Goal: Task Accomplishment & Management: Complete application form

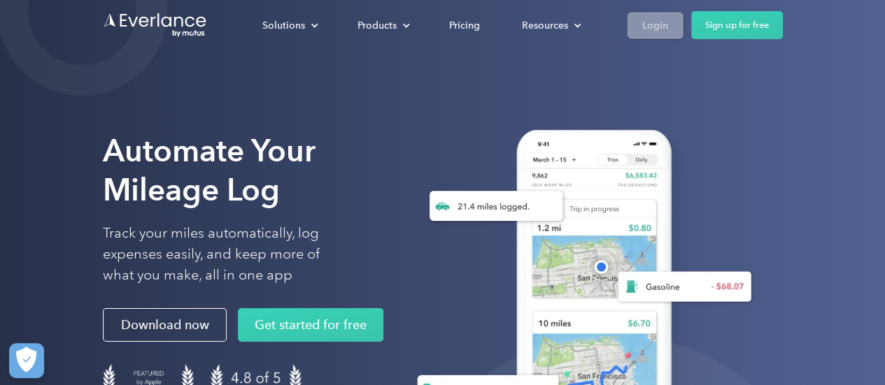
click at [658, 22] on div "Login" at bounding box center [655, 25] width 26 height 17
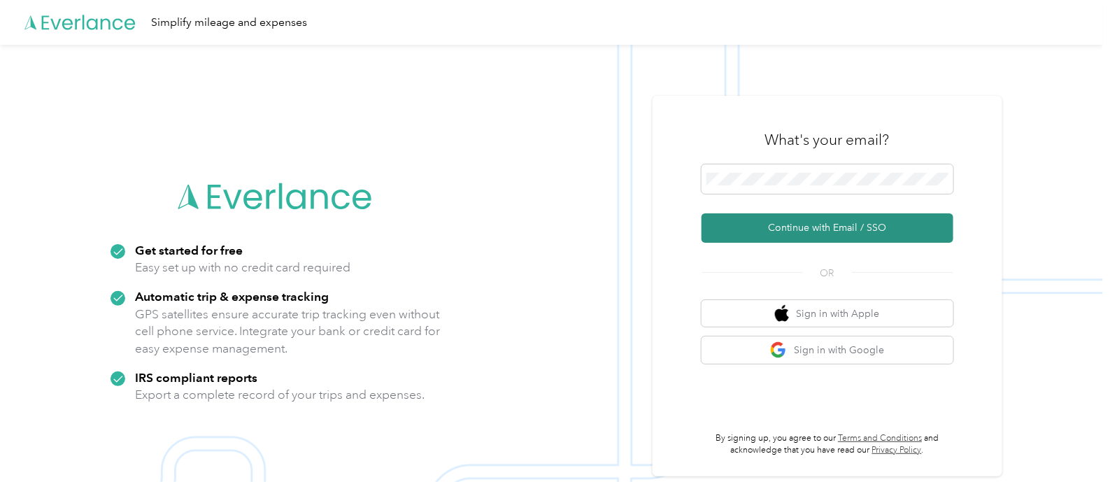
click at [821, 229] on button "Continue with Email / SSO" at bounding box center [828, 227] width 252 height 29
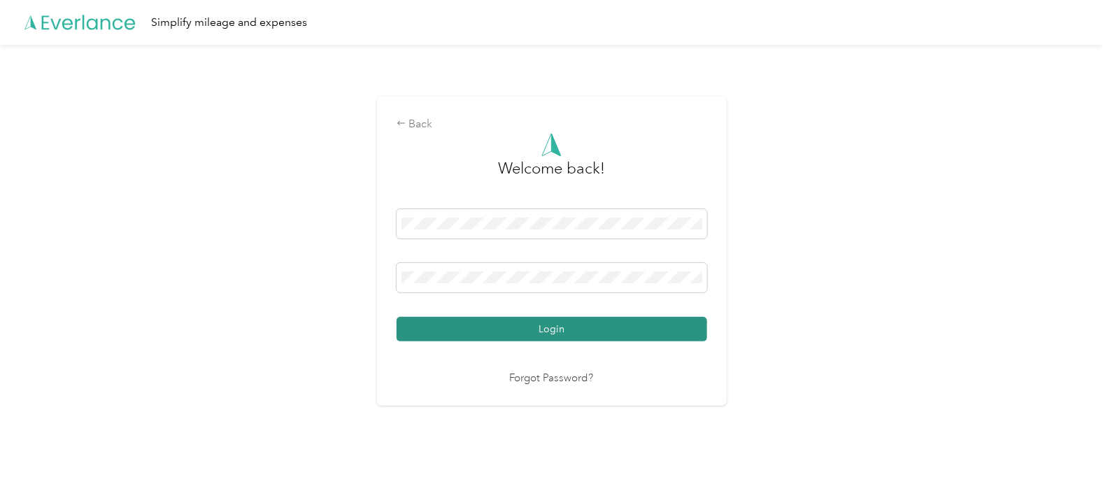
click at [479, 325] on button "Login" at bounding box center [552, 329] width 311 height 24
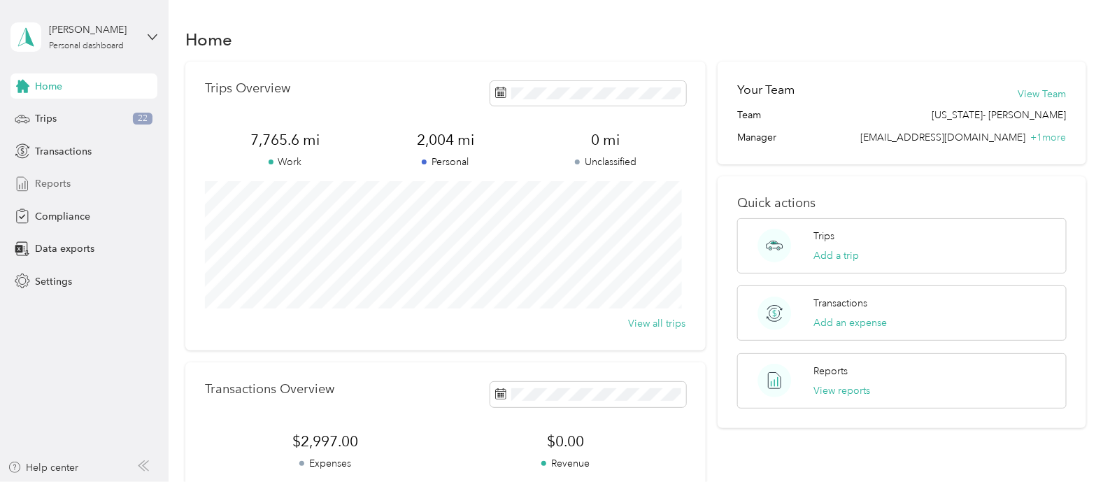
click at [56, 180] on span "Reports" at bounding box center [53, 183] width 36 height 15
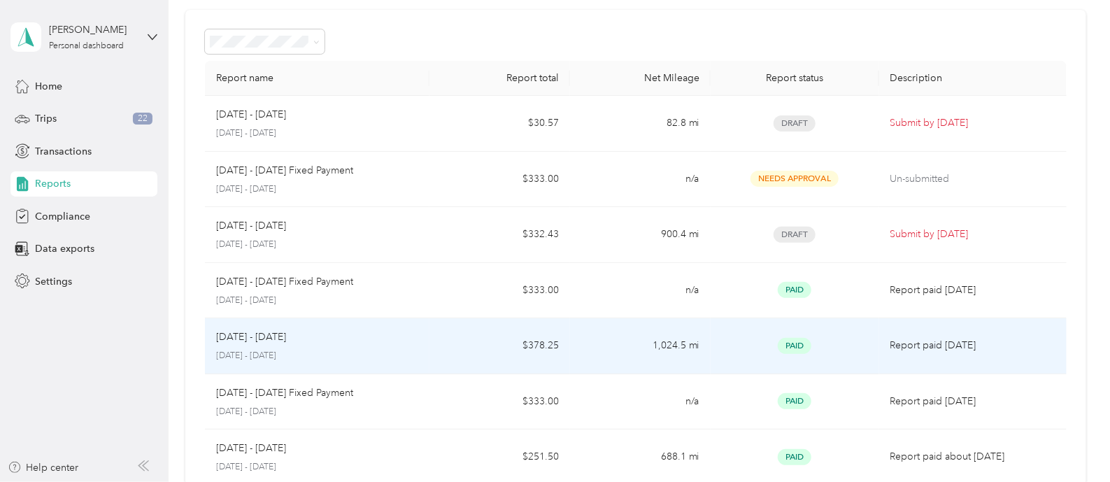
scroll to position [87, 0]
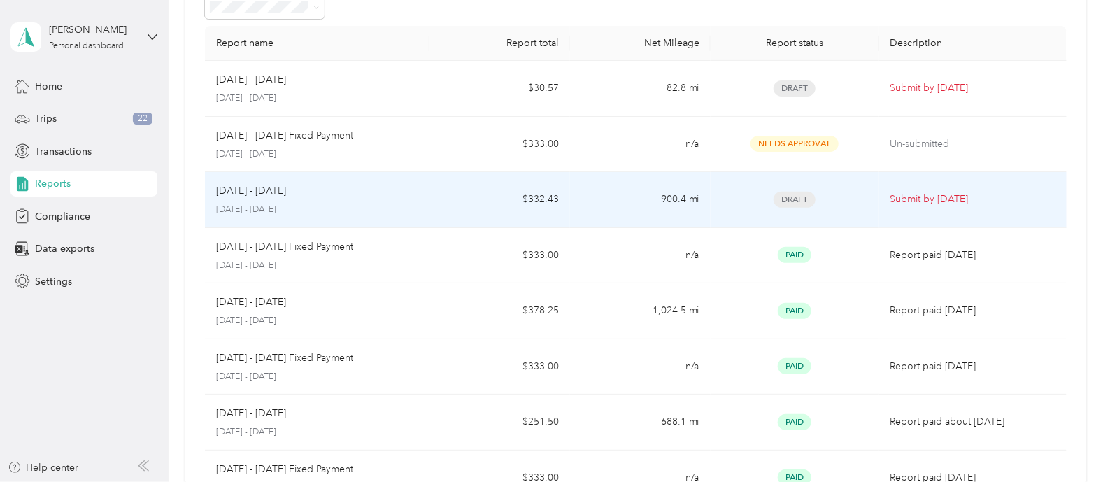
click at [290, 194] on div "[DATE] - [DATE]" at bounding box center [317, 190] width 202 height 15
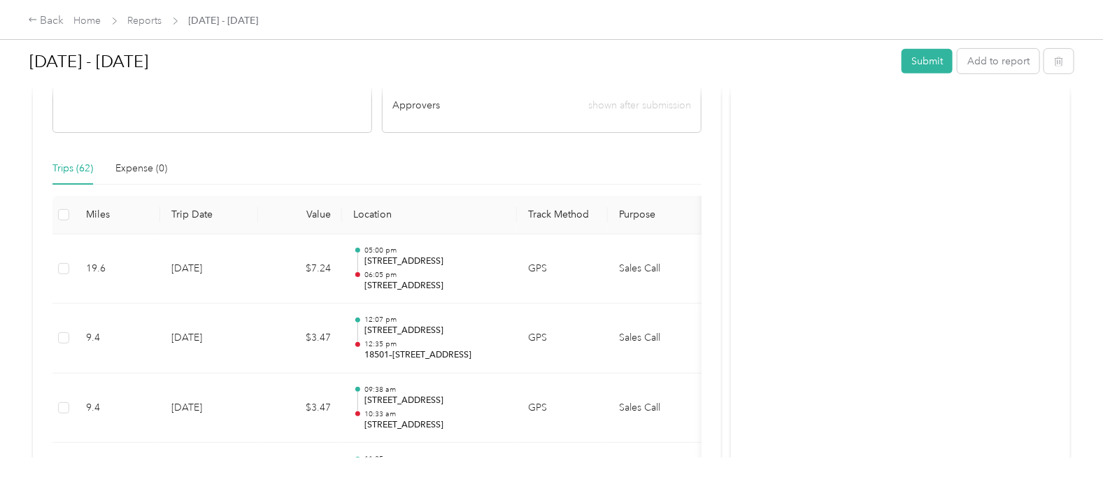
scroll to position [349, 0]
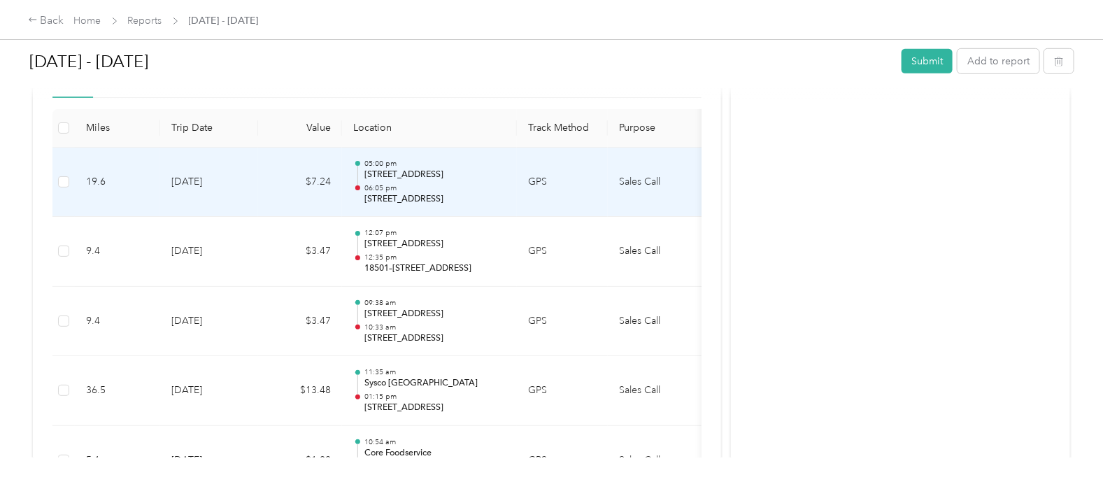
click at [672, 184] on td "Sales Call" at bounding box center [660, 183] width 105 height 70
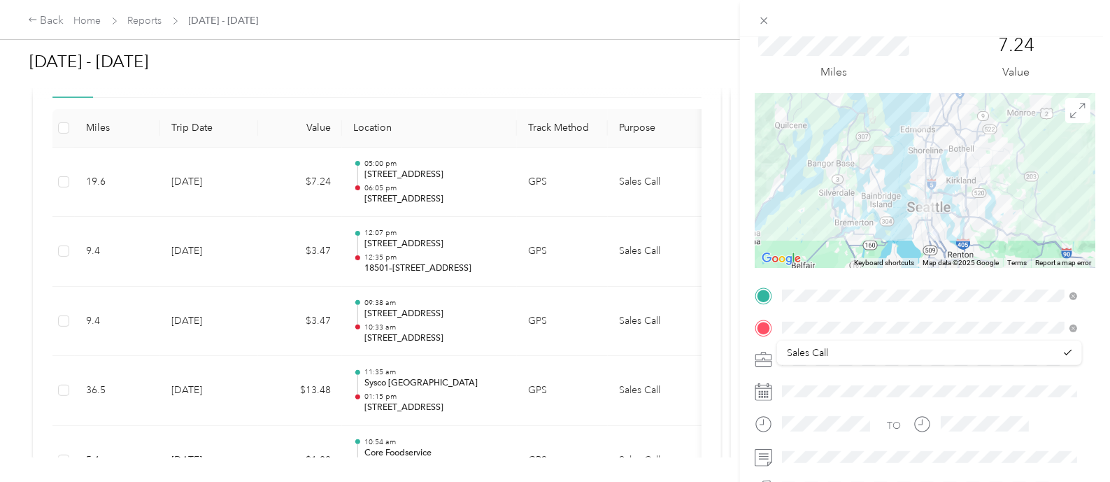
scroll to position [87, 0]
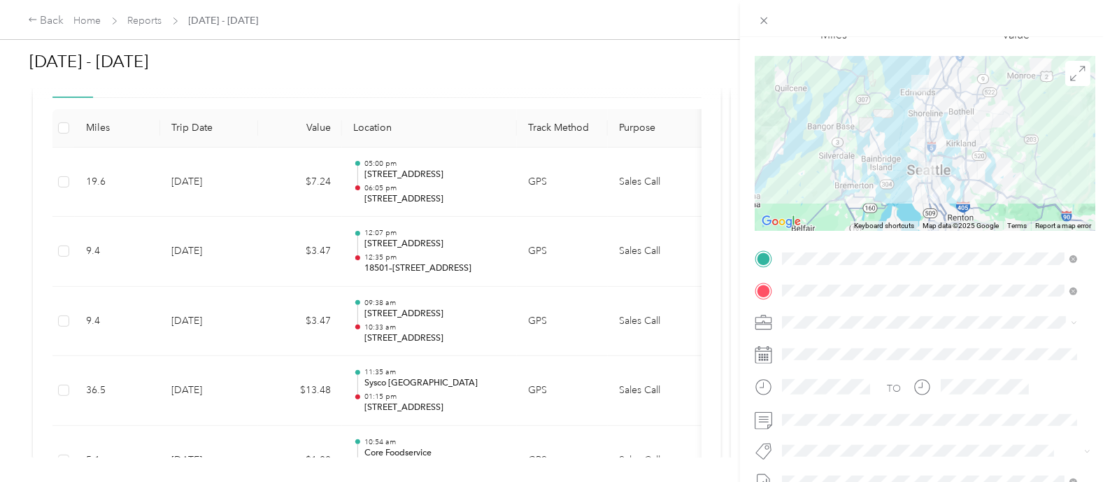
click at [1067, 348] on li "Sales Call" at bounding box center [929, 346] width 305 height 24
click at [1070, 325] on span at bounding box center [1071, 323] width 11 height 10
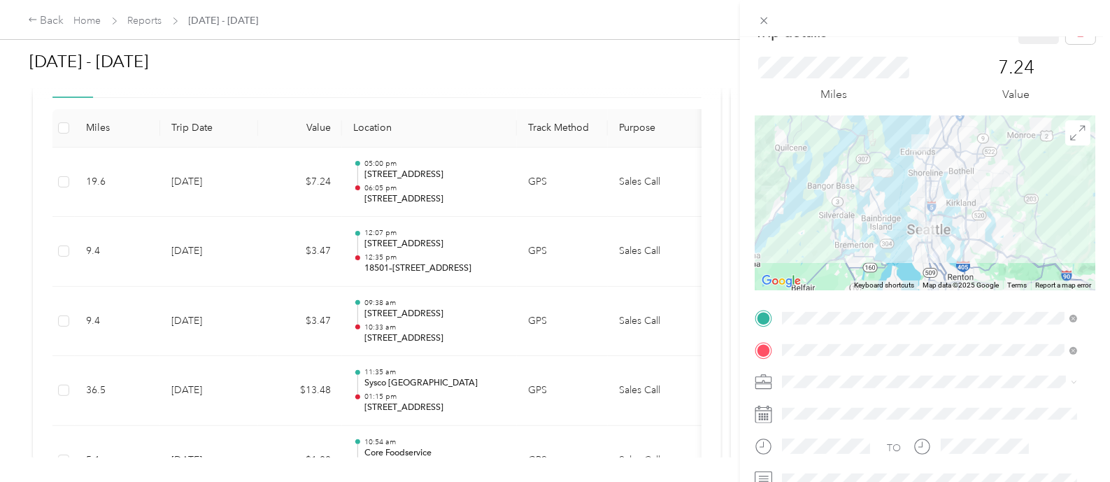
scroll to position [0, 0]
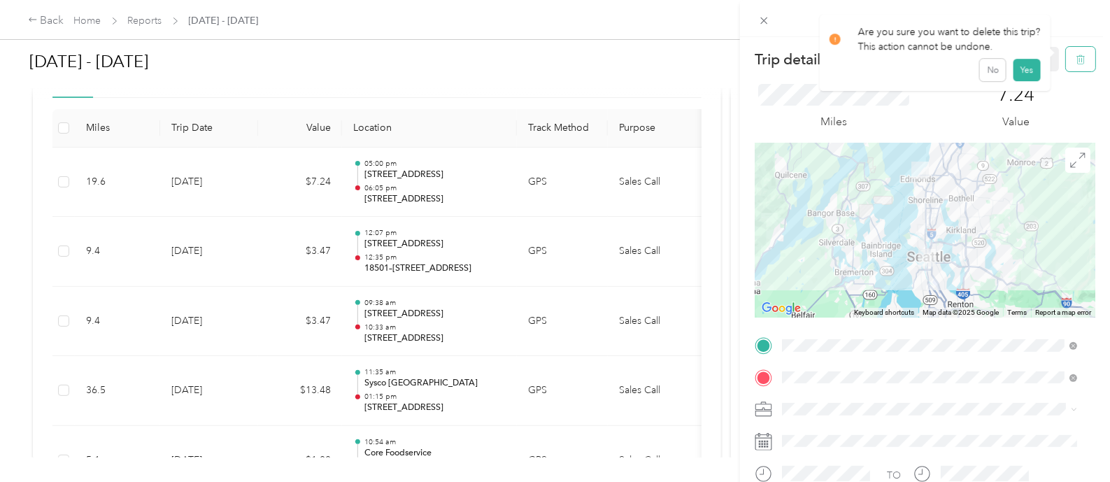
click at [1076, 58] on icon "button" at bounding box center [1081, 60] width 10 height 10
click at [1029, 71] on button "Yes" at bounding box center [1026, 76] width 27 height 22
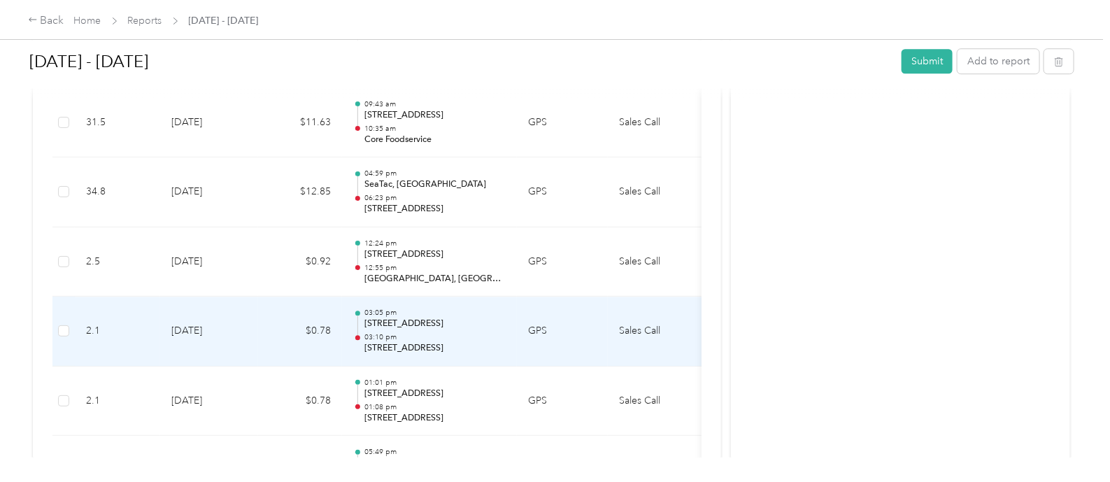
scroll to position [1574, 0]
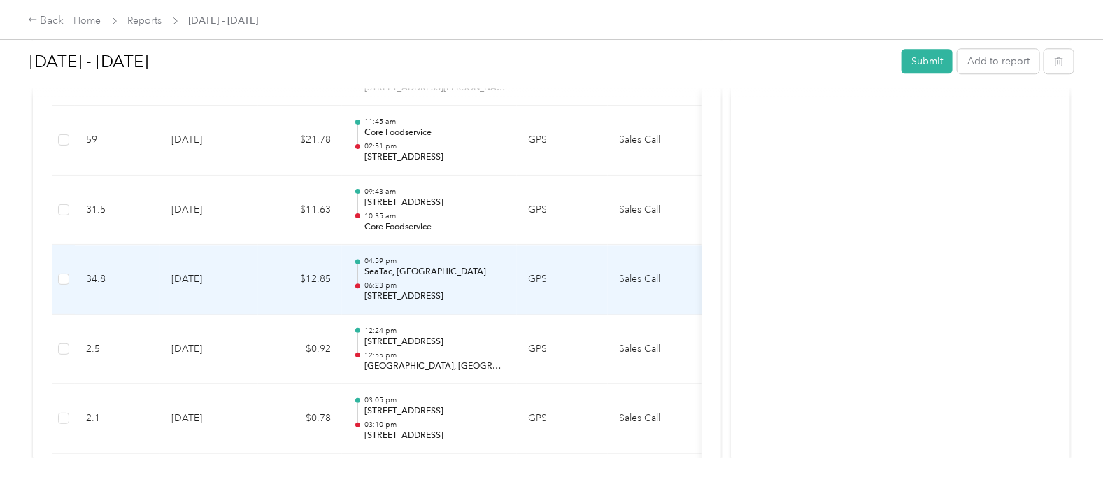
click at [646, 276] on td "Sales Call" at bounding box center [660, 280] width 105 height 70
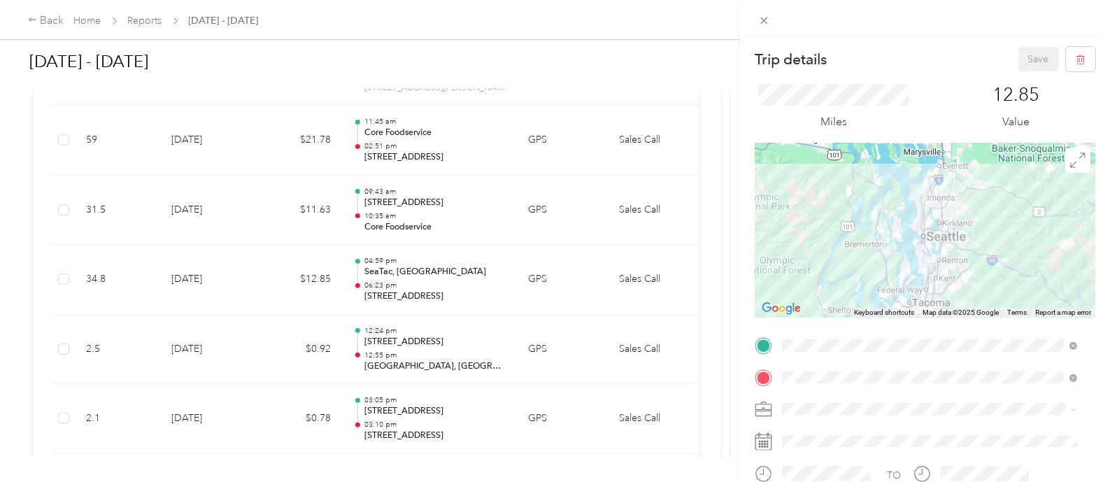
click at [250, 276] on div "Trip details Save This trip cannot be edited because it is either under review,…" at bounding box center [555, 241] width 1110 height 482
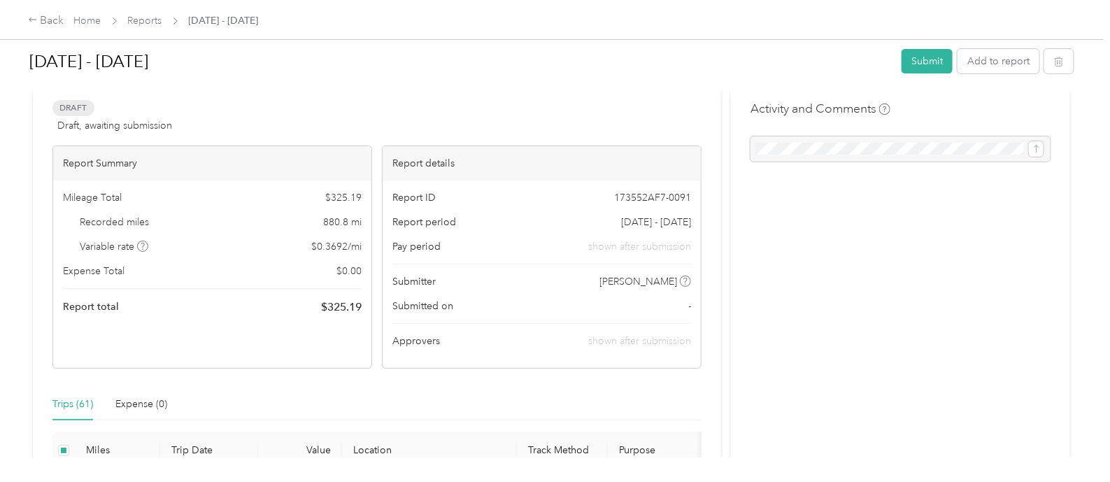
scroll to position [0, 0]
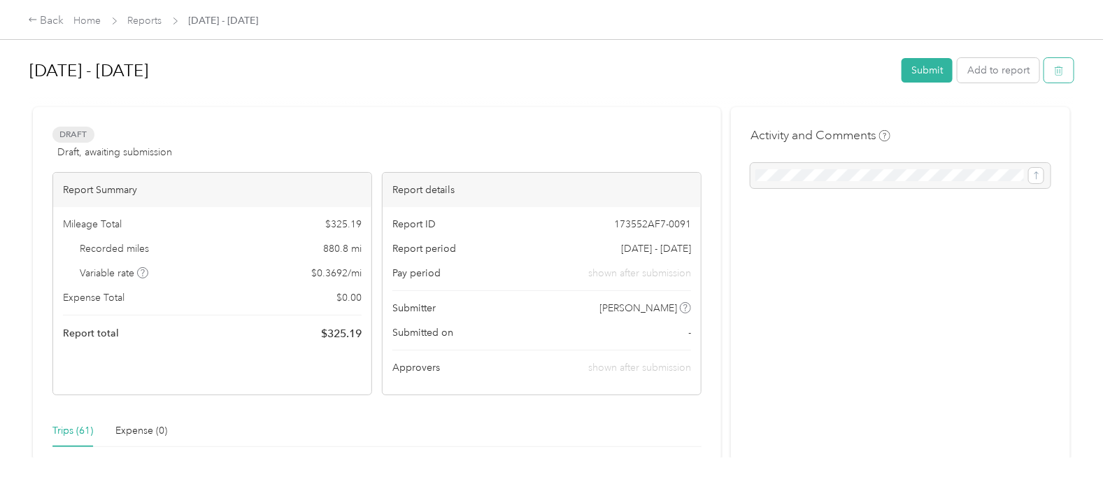
click at [1060, 70] on button "button" at bounding box center [1058, 70] width 29 height 24
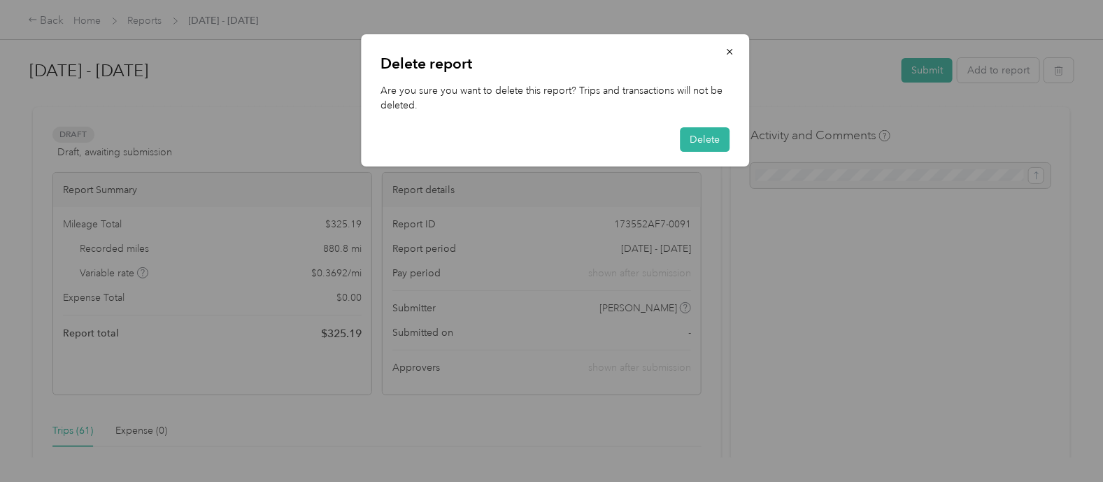
click at [993, 111] on div at bounding box center [555, 241] width 1110 height 482
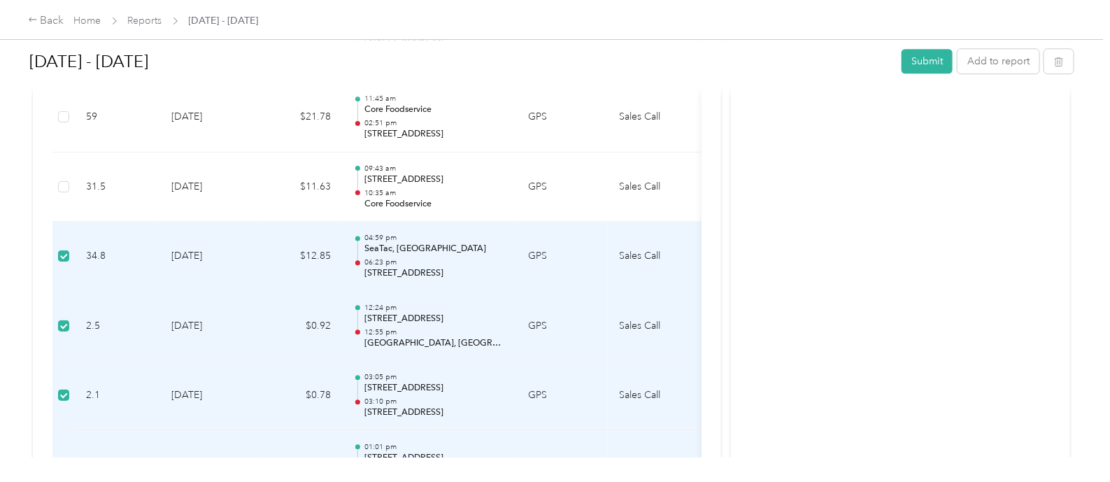
scroll to position [1598, 0]
click at [647, 253] on td "Sales Call" at bounding box center [660, 256] width 105 height 70
click at [651, 243] on td "Sales Call" at bounding box center [660, 256] width 105 height 70
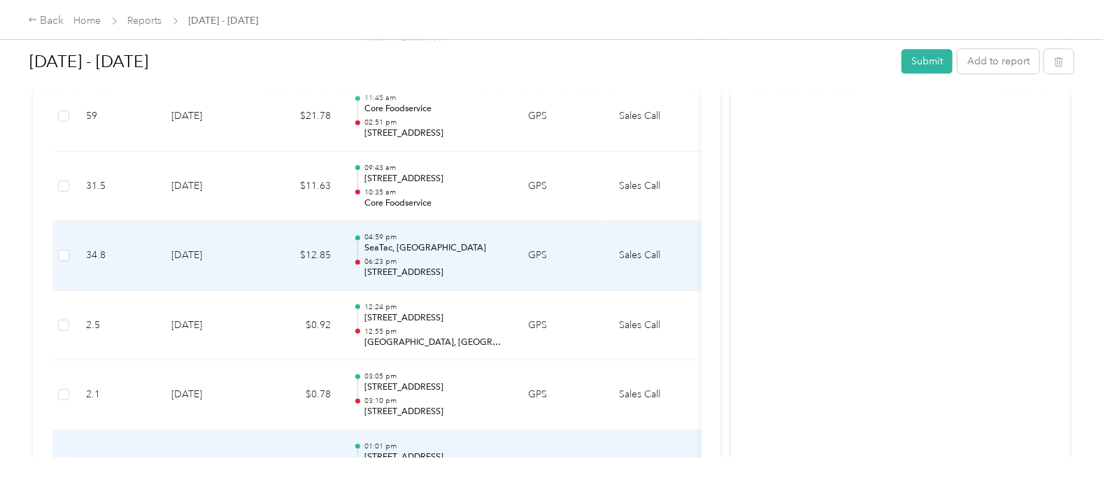
click at [648, 246] on td "Sales Call" at bounding box center [660, 256] width 105 height 70
click at [371, 257] on p "06:23 pm" at bounding box center [434, 262] width 141 height 10
click at [174, 254] on td "[DATE]" at bounding box center [209, 256] width 98 height 70
click at [183, 252] on td "[DATE]" at bounding box center [209, 256] width 98 height 70
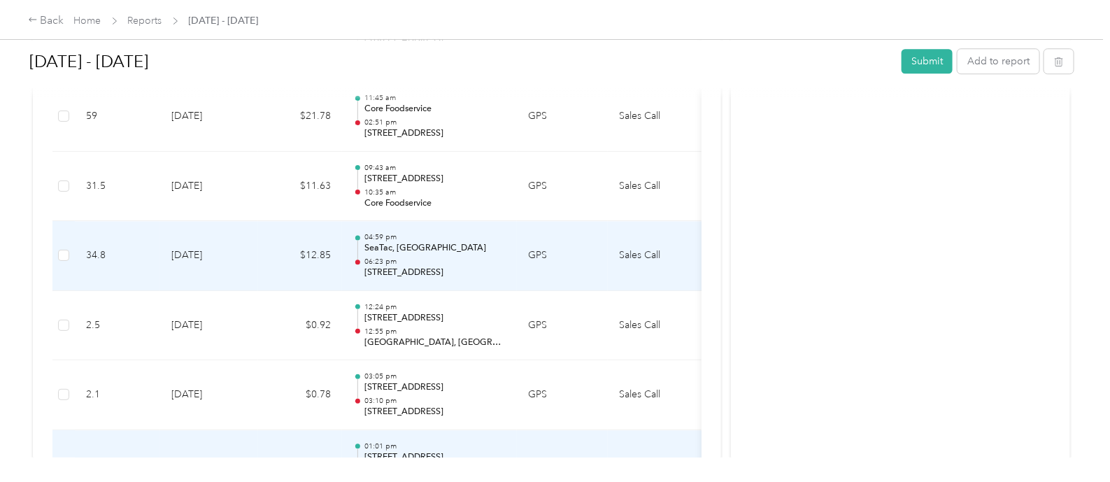
click at [661, 250] on td "Sales Call" at bounding box center [660, 256] width 105 height 70
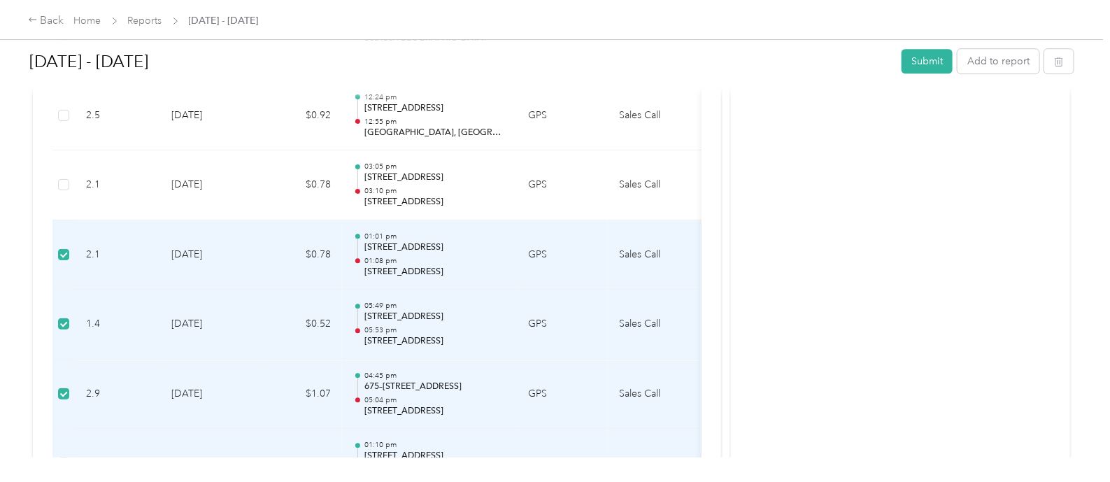
scroll to position [1947, 0]
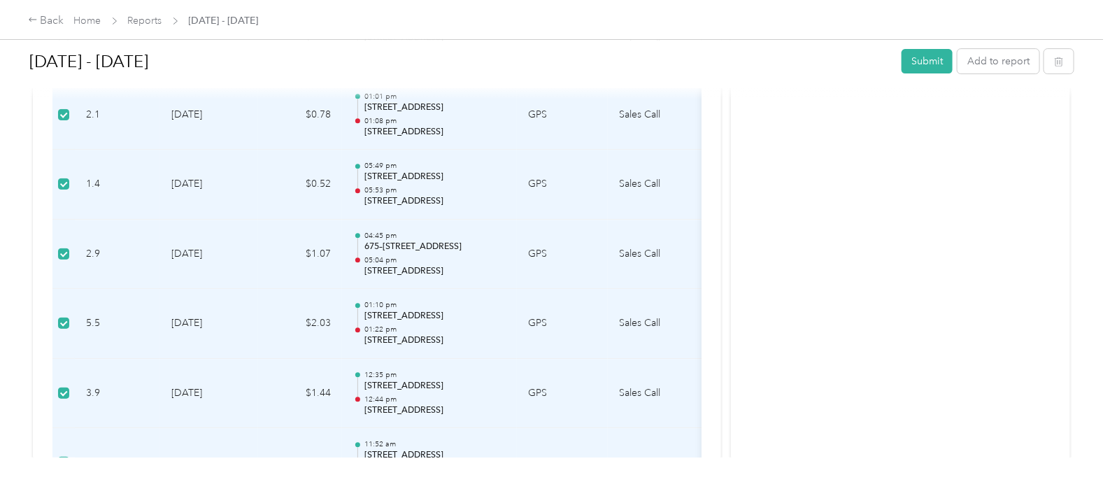
click at [69, 112] on td at bounding box center [63, 115] width 22 height 70
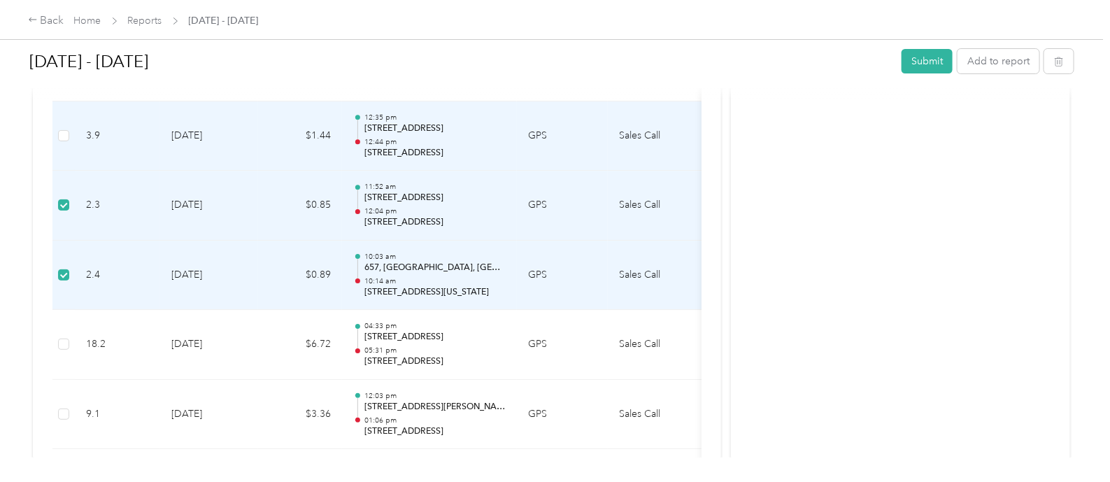
scroll to position [2210, 0]
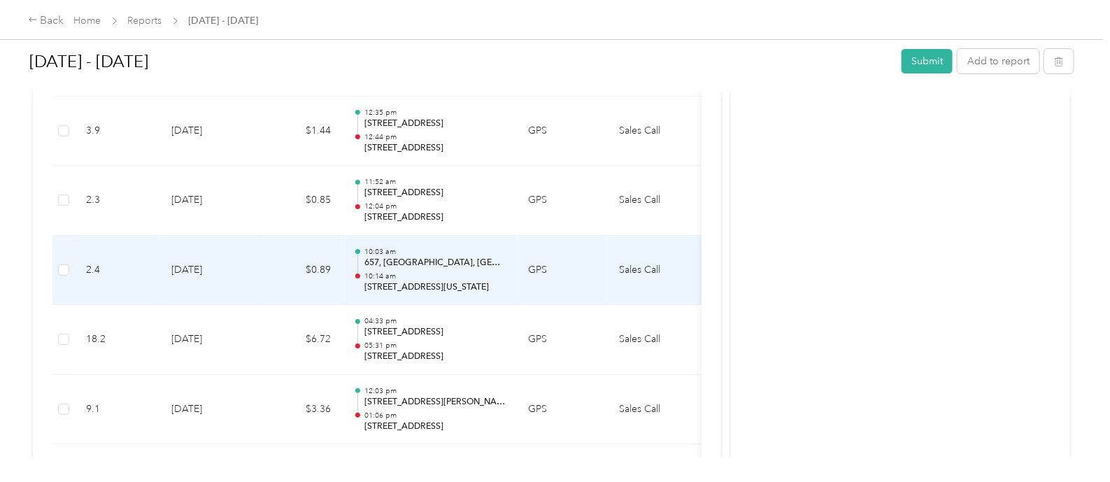
click at [633, 262] on td "Sales Call" at bounding box center [660, 271] width 105 height 70
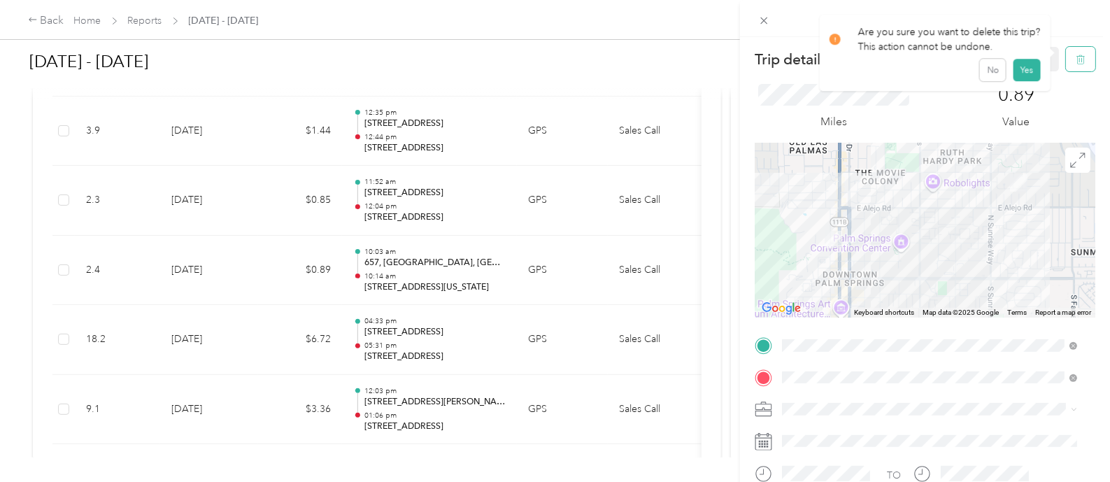
click at [1076, 55] on icon "button" at bounding box center [1081, 60] width 10 height 10
click at [1030, 83] on button "Yes" at bounding box center [1026, 76] width 27 height 22
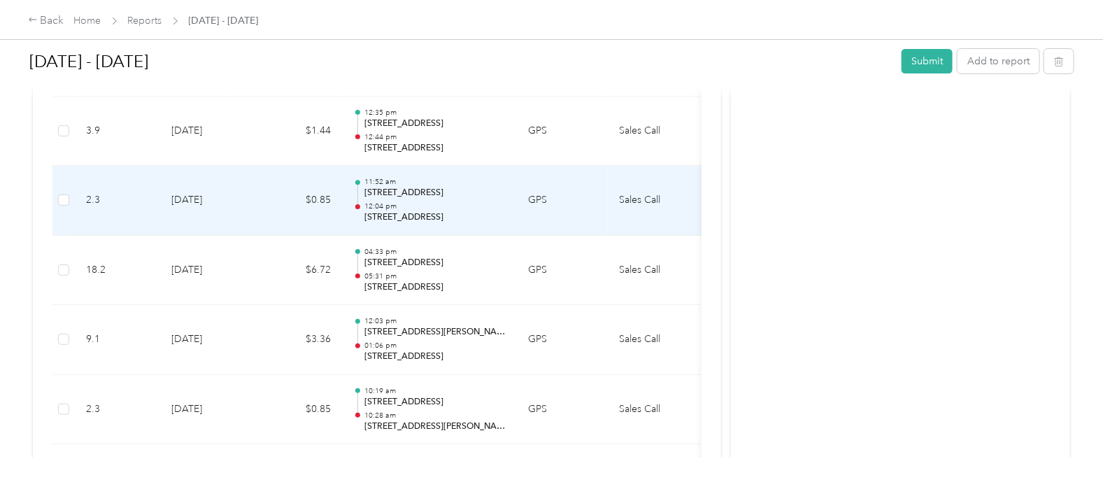
click at [648, 190] on td "Sales Call" at bounding box center [660, 201] width 105 height 70
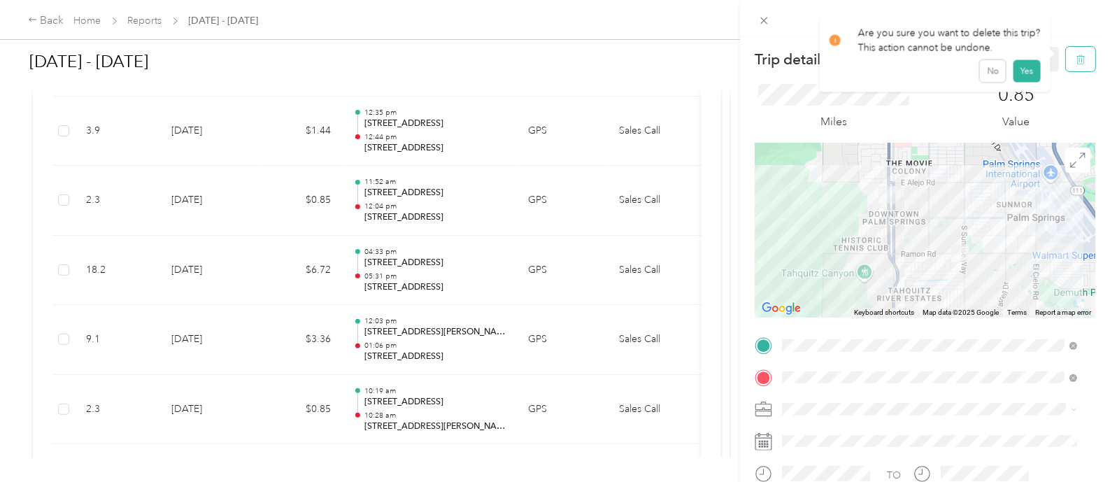
click at [1077, 56] on icon "button" at bounding box center [1081, 59] width 8 height 9
click at [1022, 71] on button "Yes" at bounding box center [1026, 76] width 27 height 22
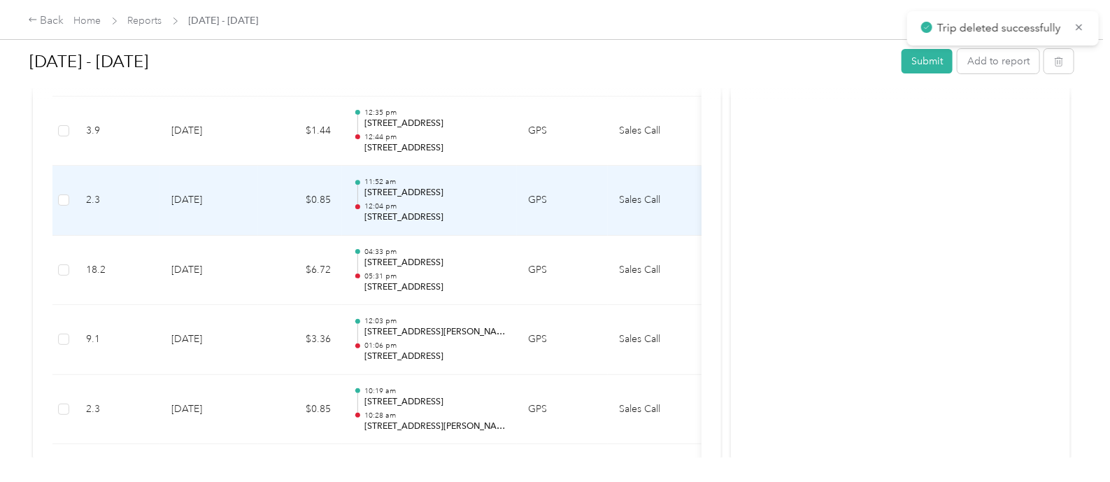
click at [651, 193] on td "Sales Call" at bounding box center [660, 201] width 105 height 70
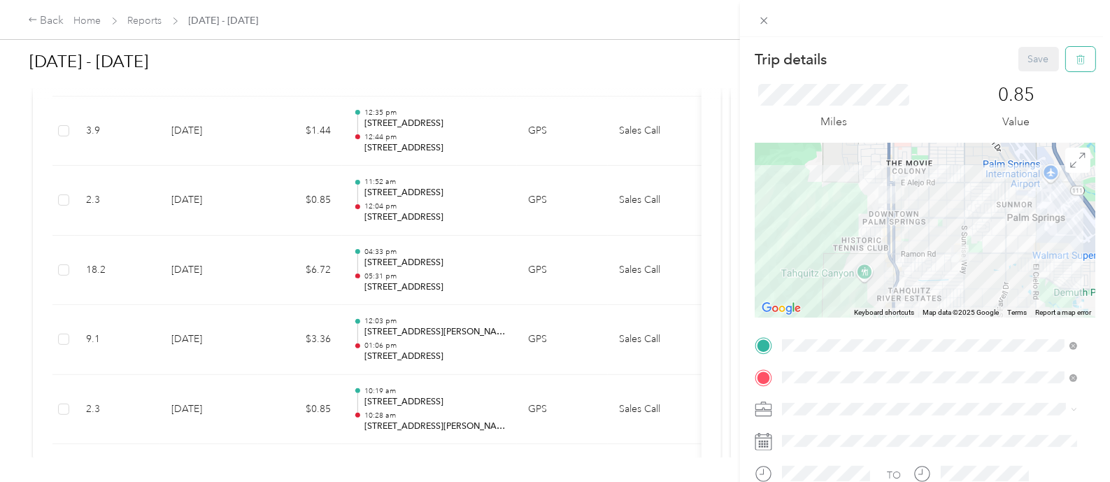
click at [1074, 60] on button "button" at bounding box center [1080, 59] width 29 height 24
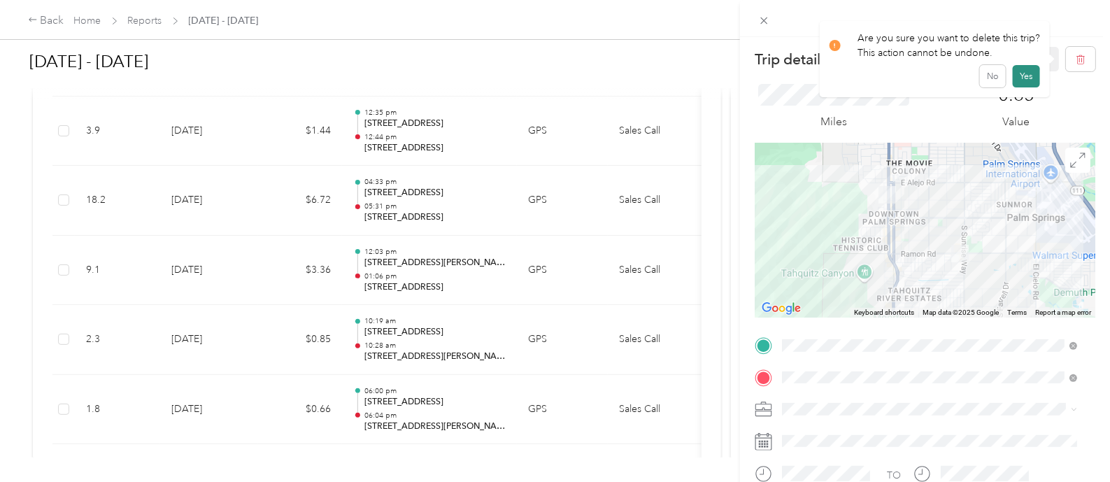
click at [1025, 72] on button "Yes" at bounding box center [1026, 76] width 27 height 22
click at [640, 128] on div "Trip details Save This trip cannot be edited because it is either under review,…" at bounding box center [555, 241] width 1110 height 482
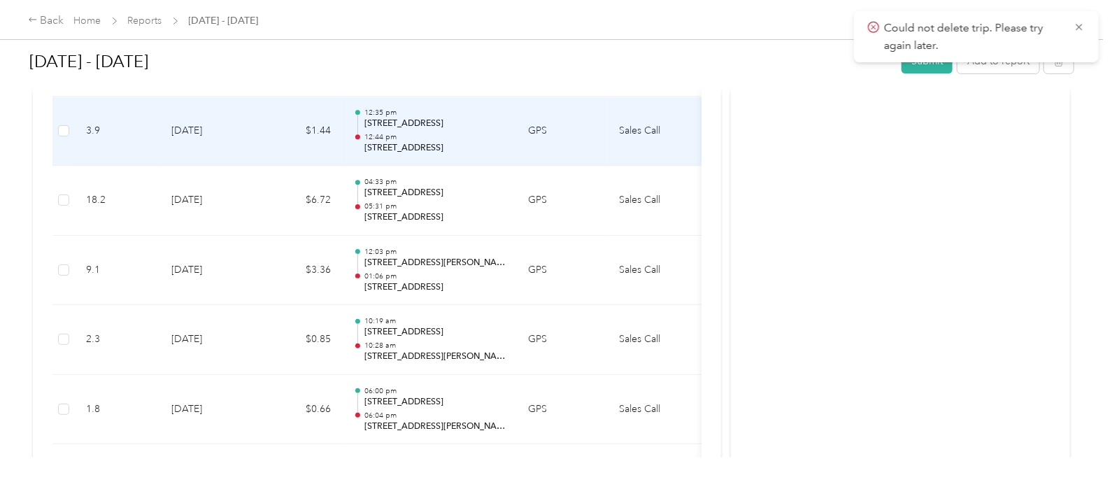
click at [640, 120] on td "Sales Call" at bounding box center [660, 132] width 105 height 70
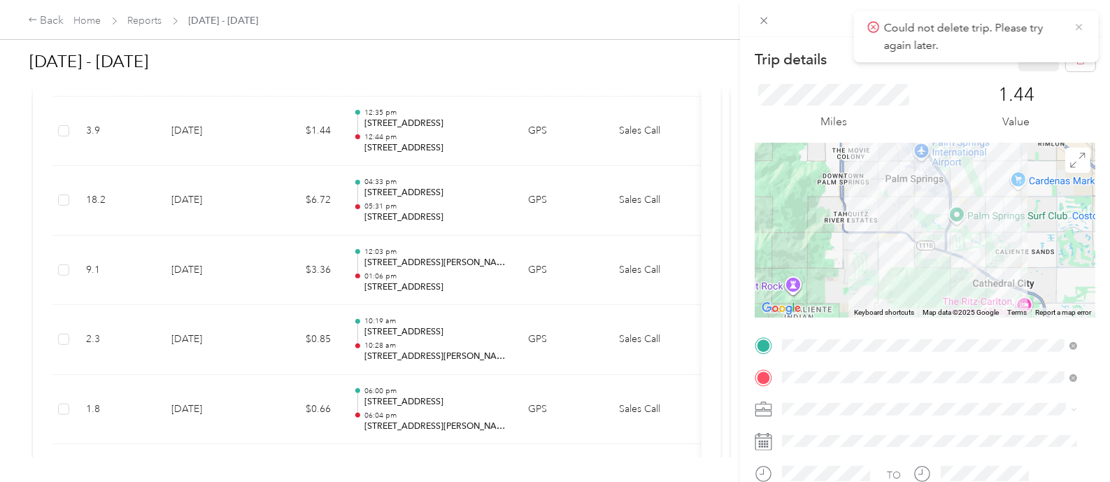
click at [1077, 27] on icon at bounding box center [1079, 27] width 11 height 13
click at [1076, 53] on span "button" at bounding box center [1081, 59] width 10 height 12
click at [1023, 71] on button "Yes" at bounding box center [1026, 76] width 27 height 22
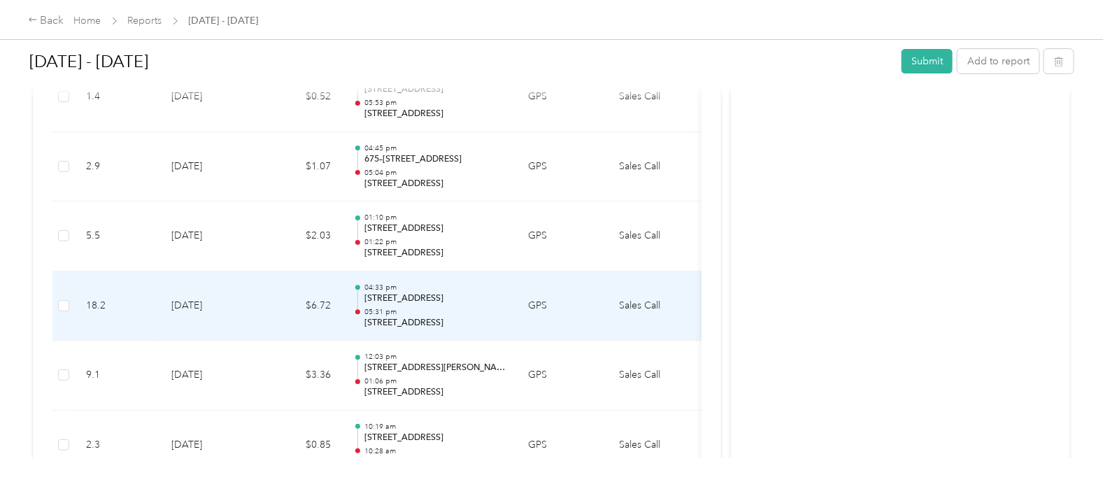
scroll to position [1947, 0]
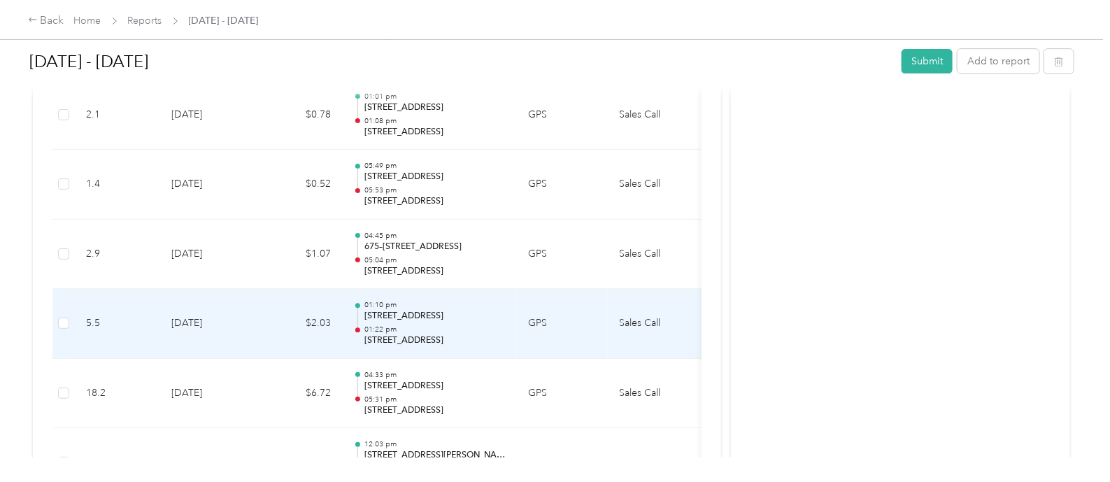
click at [644, 316] on td "Sales Call" at bounding box center [660, 324] width 105 height 70
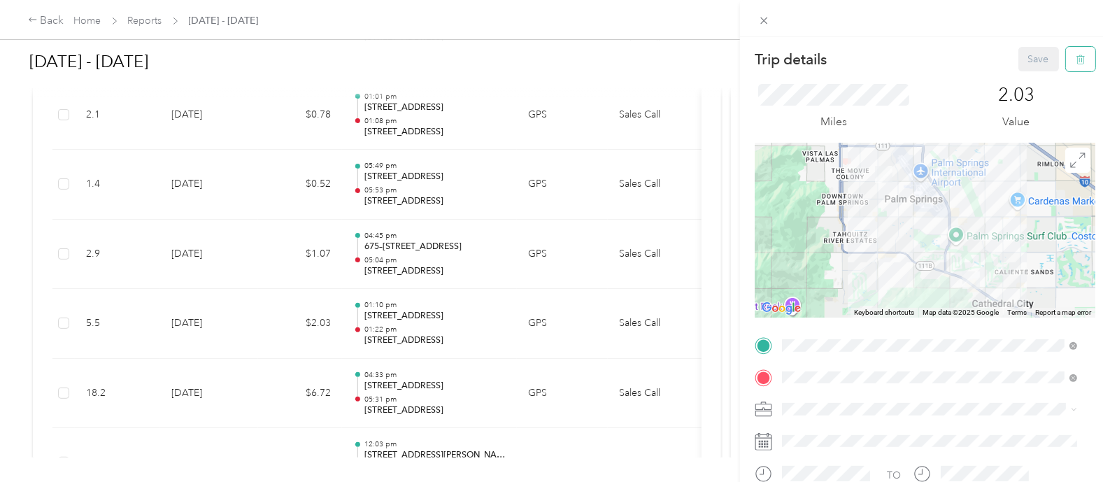
click at [1077, 56] on icon "button" at bounding box center [1081, 59] width 8 height 9
click at [1020, 73] on button "Yes" at bounding box center [1026, 76] width 27 height 22
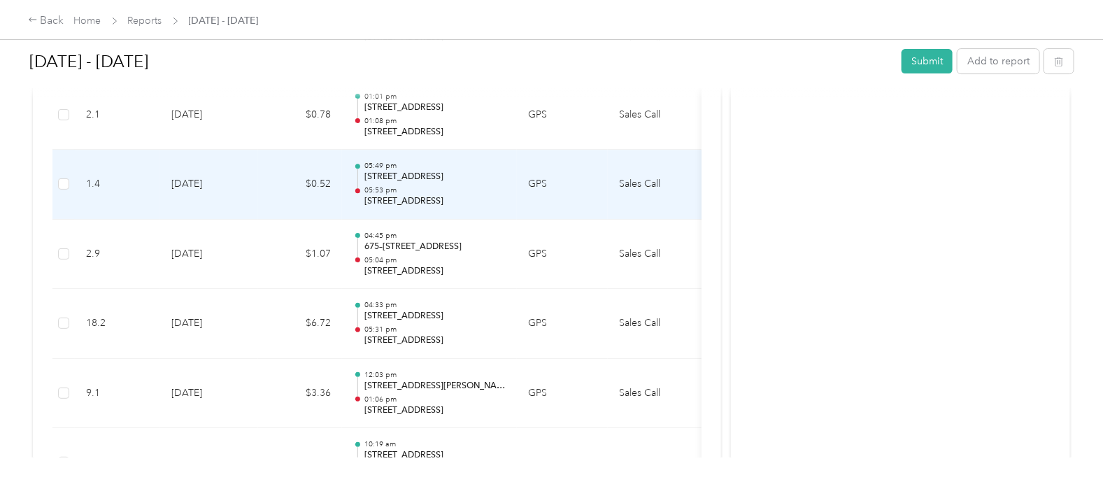
click at [643, 176] on td "Sales Call" at bounding box center [660, 185] width 105 height 70
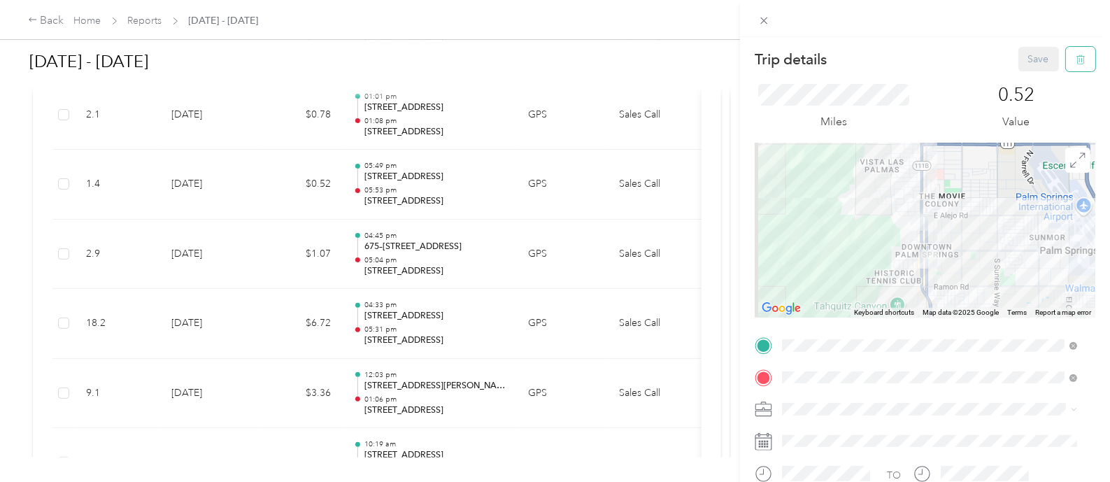
click at [1076, 57] on icon "button" at bounding box center [1081, 60] width 10 height 10
click at [1018, 74] on button "Yes" at bounding box center [1026, 76] width 27 height 22
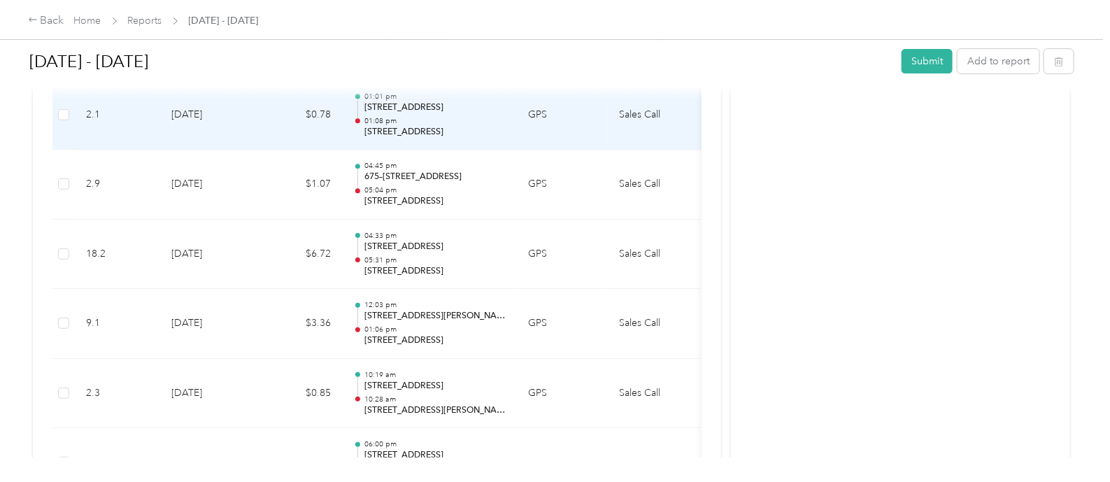
click at [646, 106] on td "Sales Call" at bounding box center [660, 115] width 105 height 70
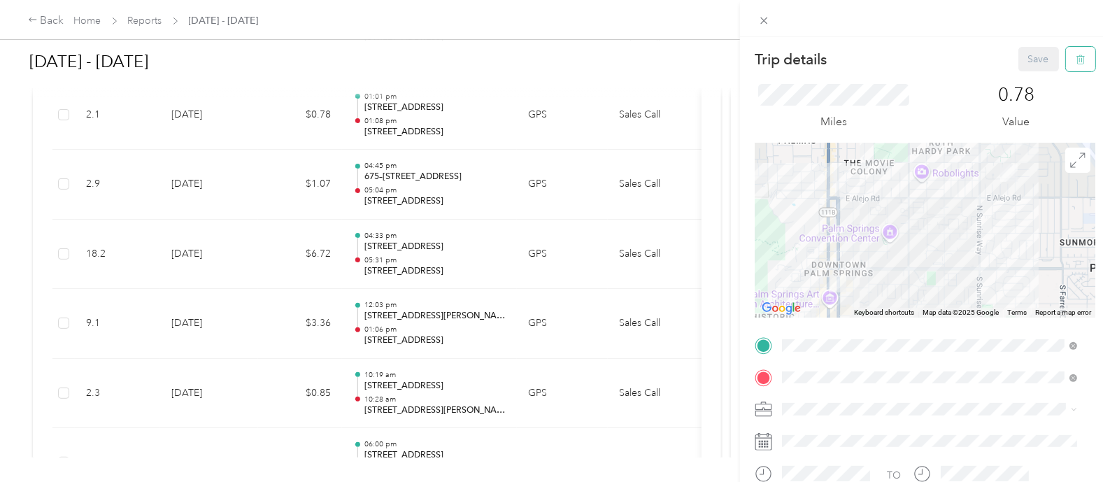
click at [1076, 57] on icon "button" at bounding box center [1081, 60] width 10 height 10
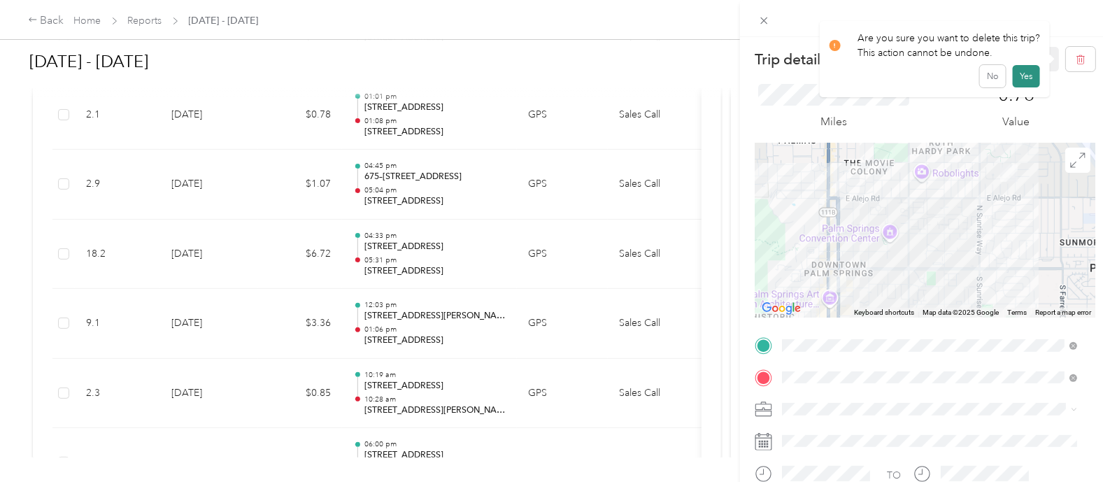
click at [1022, 78] on button "Yes" at bounding box center [1026, 76] width 27 height 22
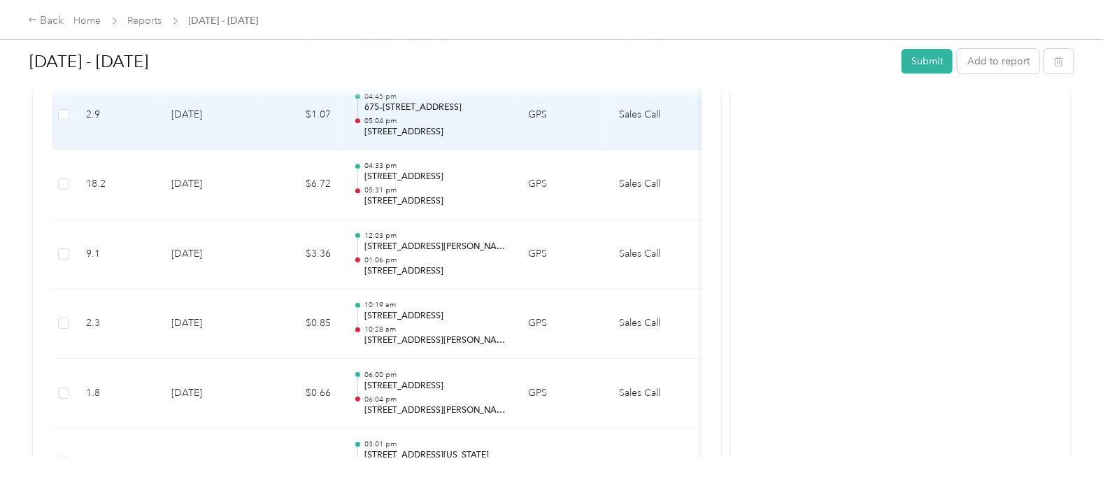
click at [664, 108] on td "Sales Call" at bounding box center [660, 115] width 105 height 70
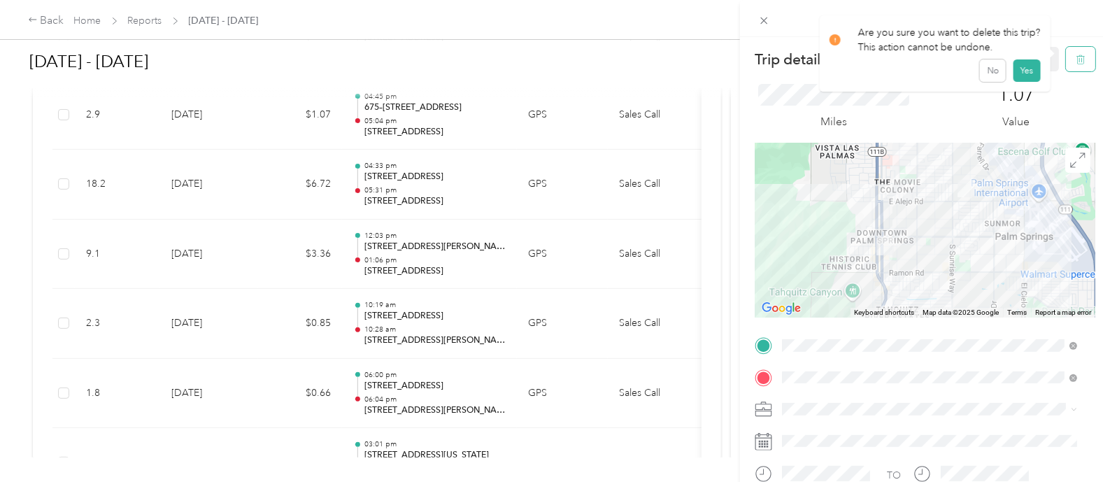
click at [1076, 59] on icon "button" at bounding box center [1081, 60] width 10 height 10
click at [1025, 73] on button "Yes" at bounding box center [1026, 76] width 27 height 22
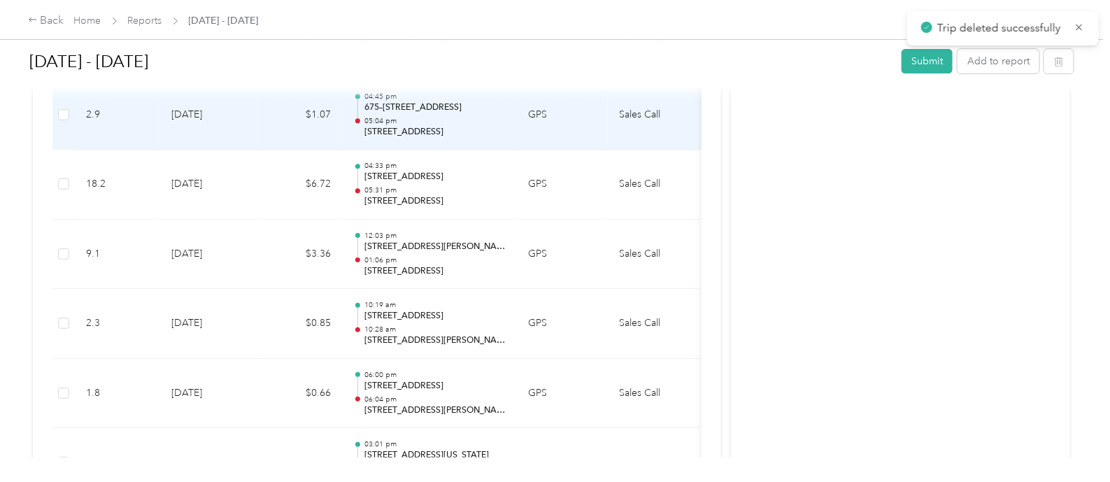
click at [644, 104] on td "Sales Call" at bounding box center [660, 115] width 105 height 70
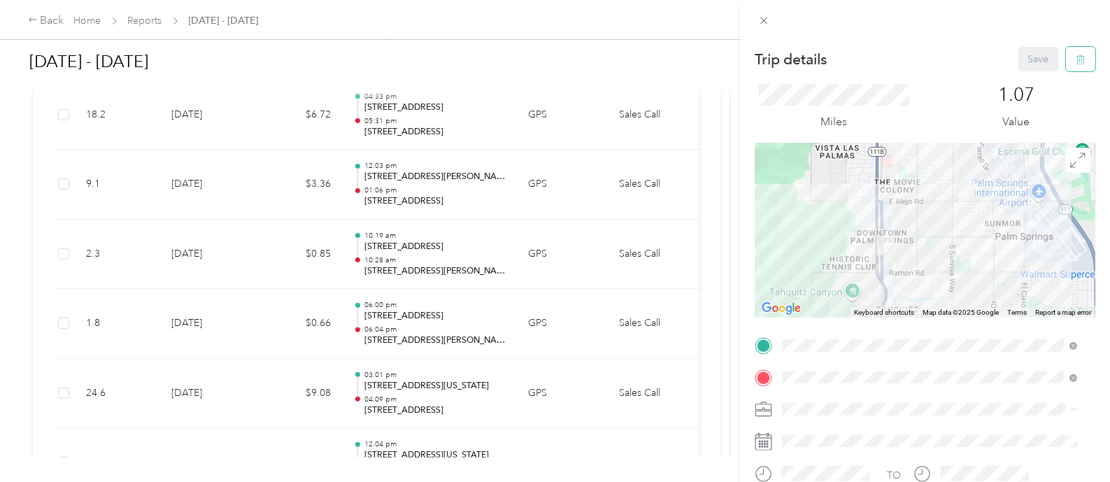
click at [1074, 50] on button "button" at bounding box center [1080, 59] width 29 height 24
click at [1021, 74] on button "Yes" at bounding box center [1026, 76] width 27 height 22
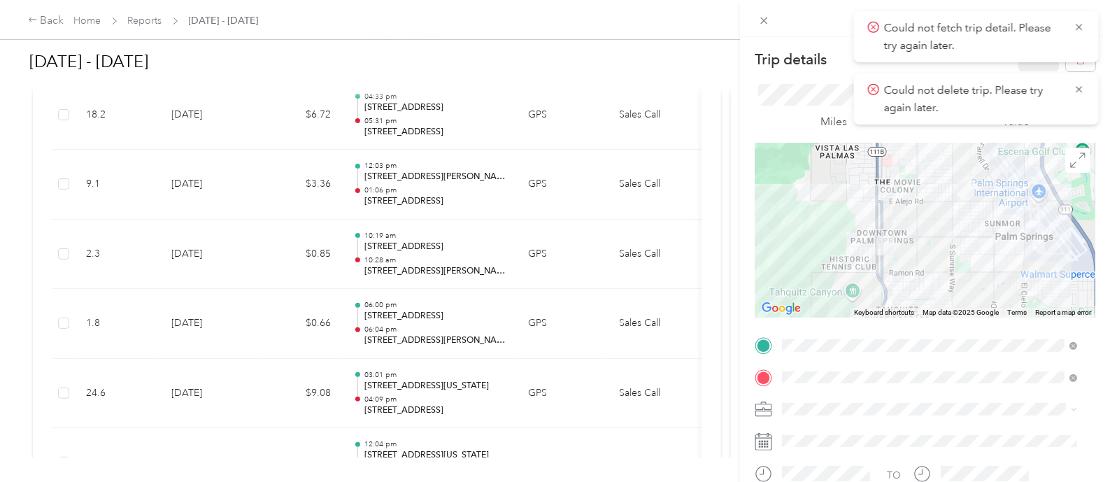
click at [474, 306] on div "Trip details Save This trip cannot be edited because it is either under review,…" at bounding box center [555, 241] width 1110 height 482
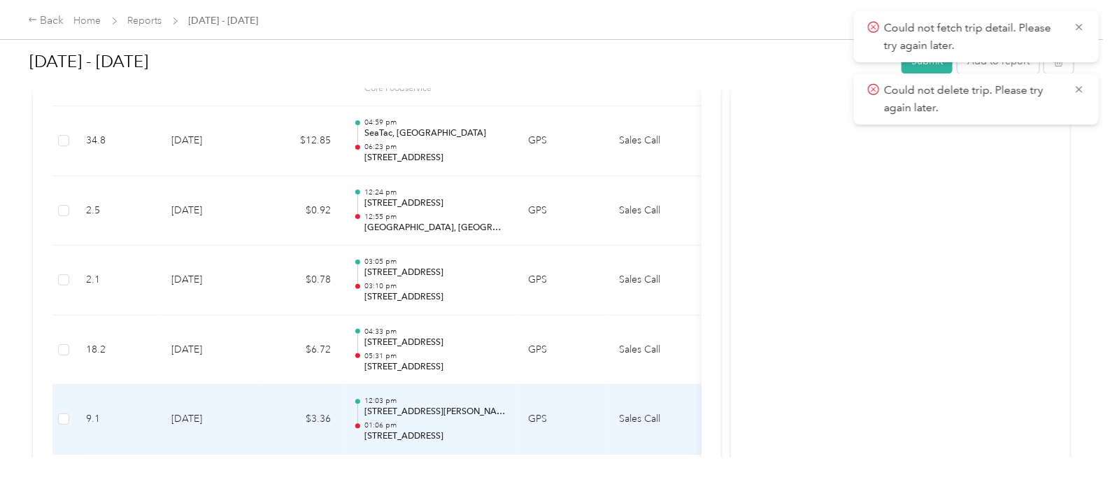
scroll to position [1685, 0]
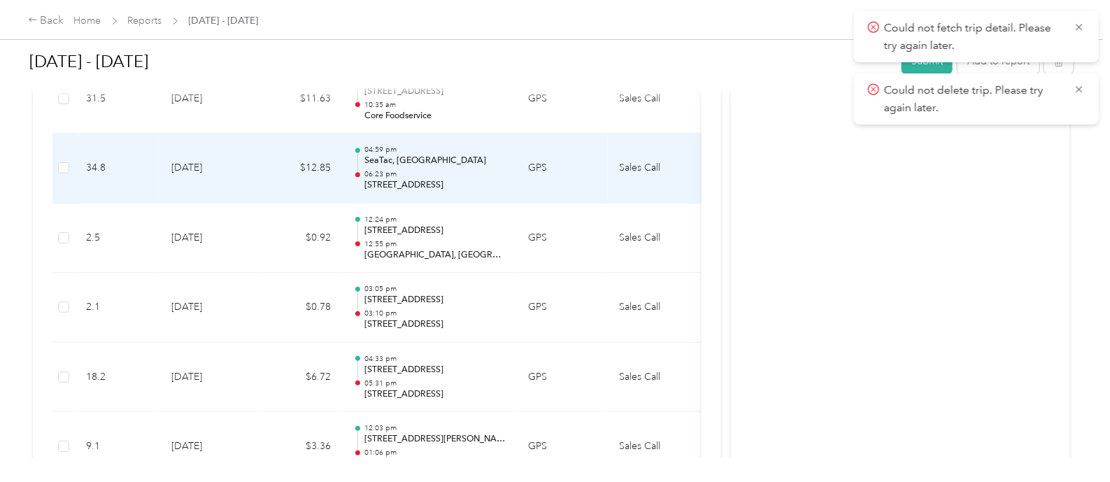
click at [648, 162] on td "Sales Call" at bounding box center [660, 169] width 105 height 70
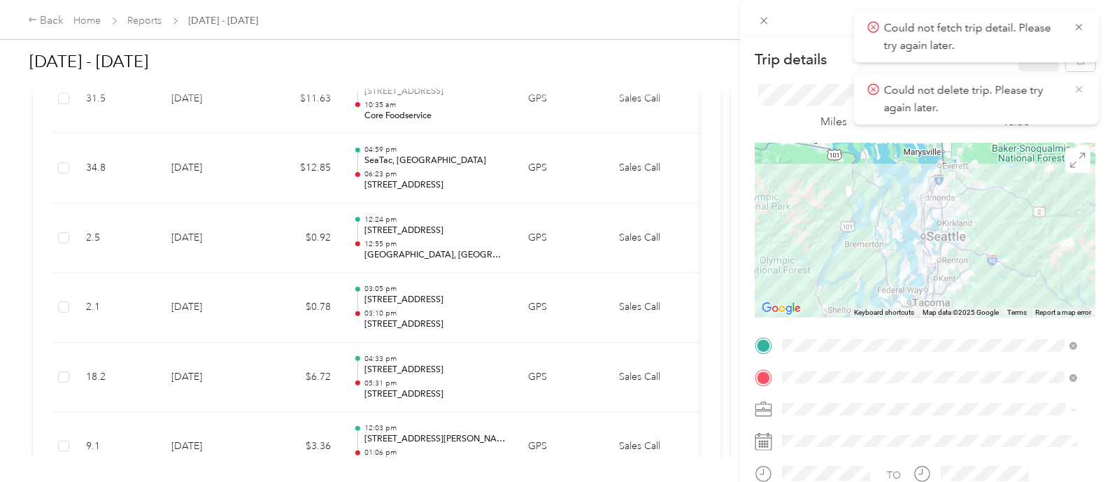
click at [1084, 87] on icon at bounding box center [1079, 89] width 11 height 13
click at [1082, 27] on icon at bounding box center [1079, 27] width 11 height 13
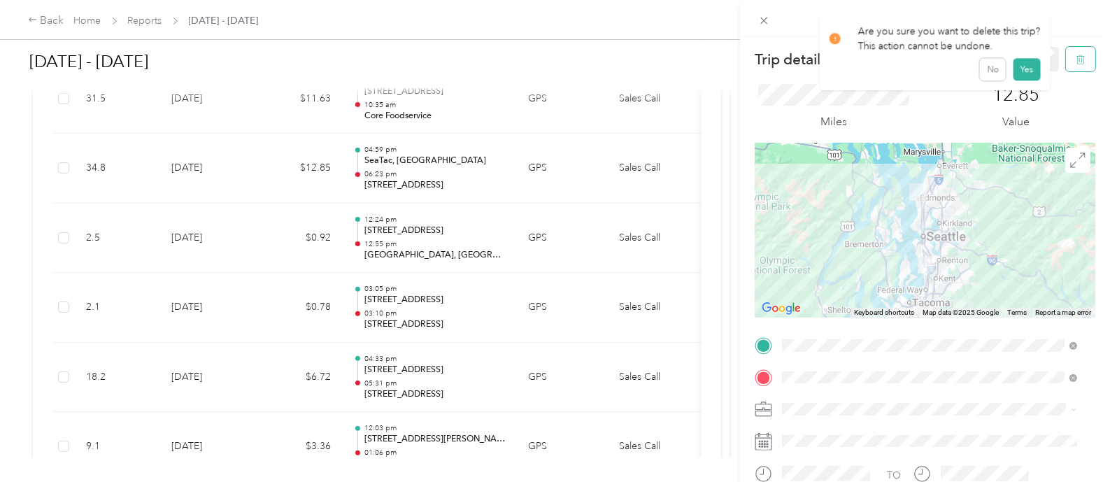
click at [1076, 62] on icon "button" at bounding box center [1081, 60] width 10 height 10
click at [1030, 80] on button "Yes" at bounding box center [1026, 76] width 27 height 22
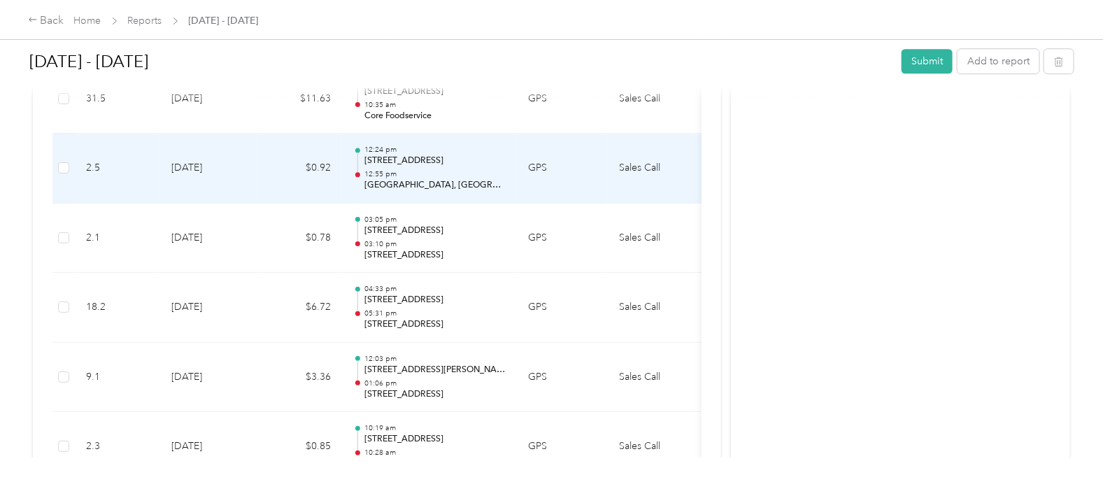
click at [640, 159] on td "Sales Call" at bounding box center [660, 169] width 105 height 70
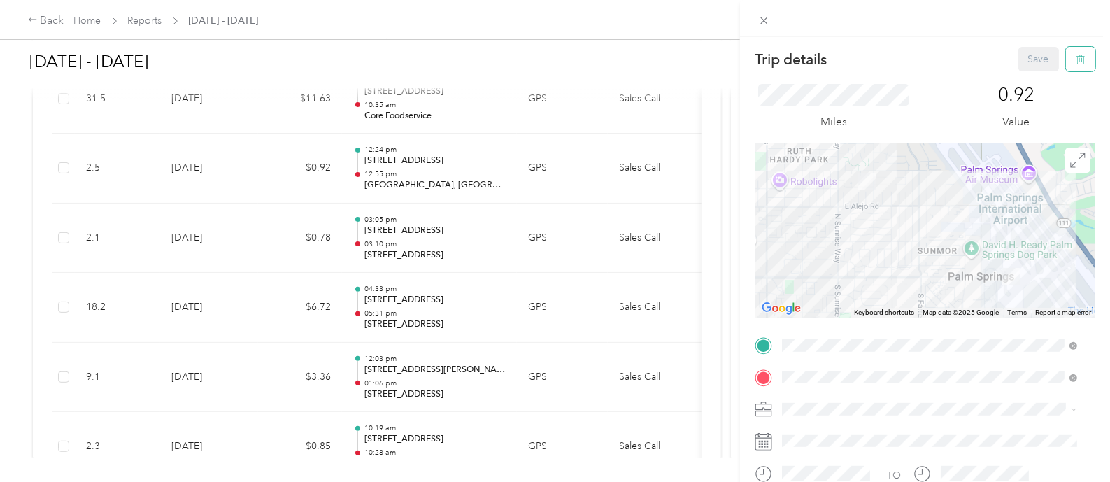
click at [1076, 59] on icon "button" at bounding box center [1081, 60] width 10 height 10
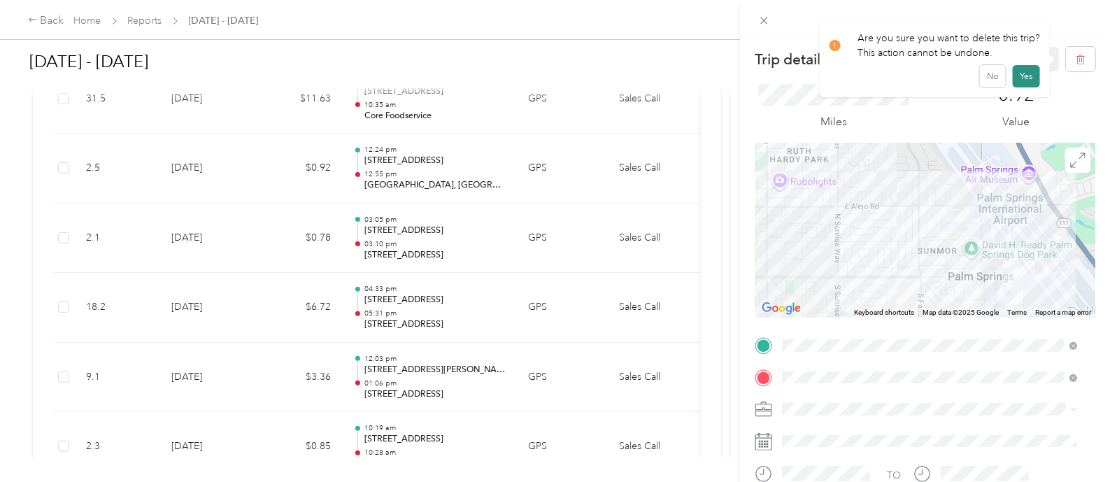
click at [1023, 75] on button "Yes" at bounding box center [1026, 76] width 27 height 22
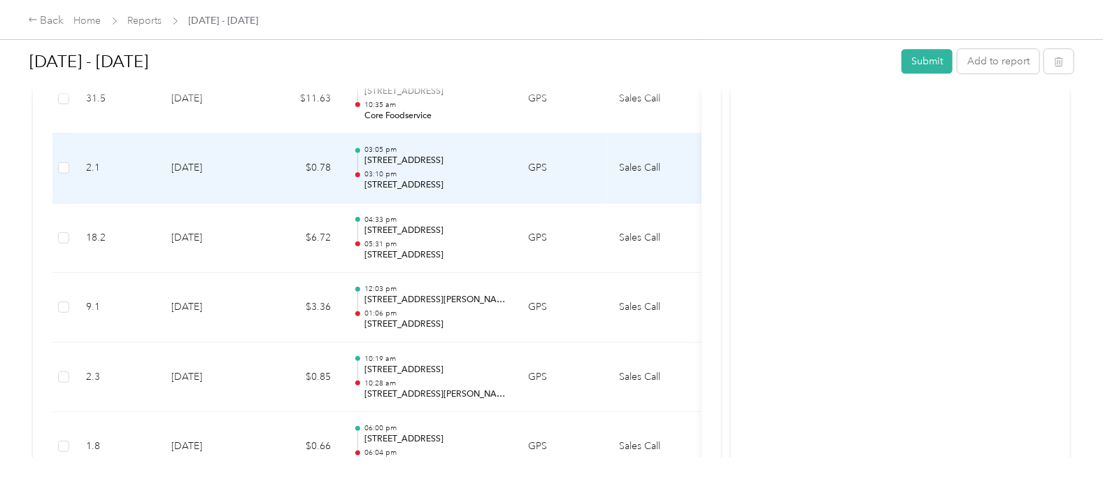
click at [654, 164] on td "Sales Call" at bounding box center [660, 169] width 105 height 70
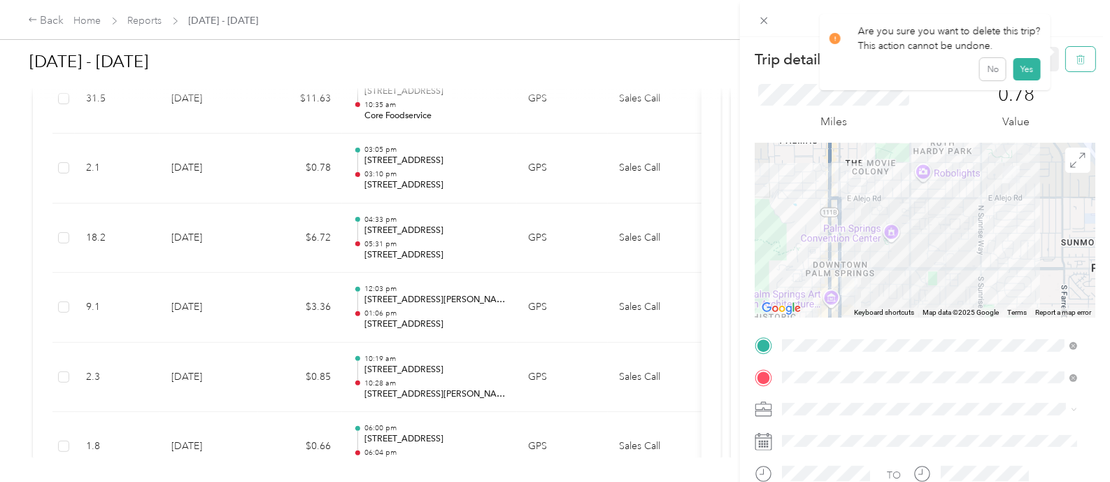
click at [1076, 57] on icon "button" at bounding box center [1081, 60] width 10 height 10
click at [1023, 76] on button "Yes" at bounding box center [1026, 76] width 27 height 22
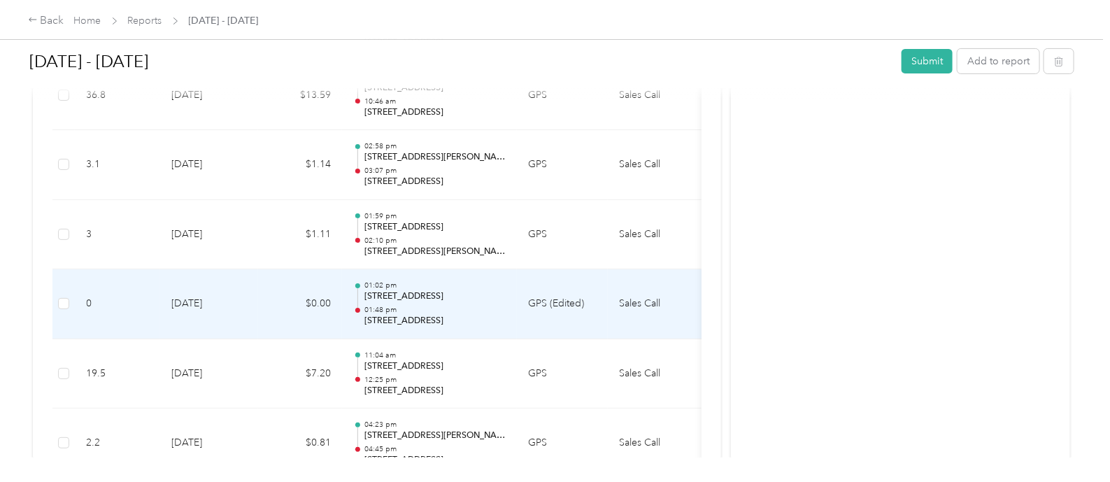
scroll to position [2472, 0]
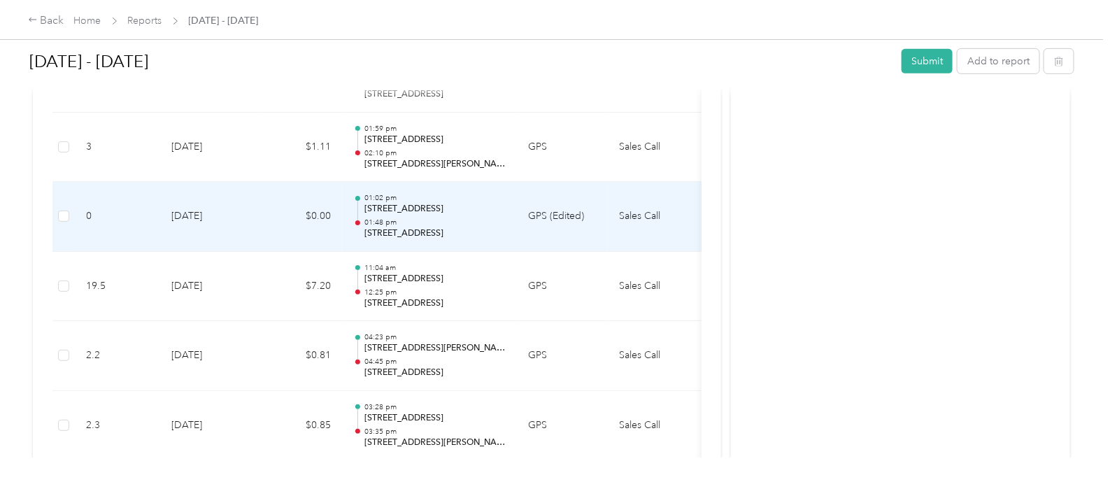
click at [637, 203] on td "Sales Call" at bounding box center [660, 217] width 105 height 70
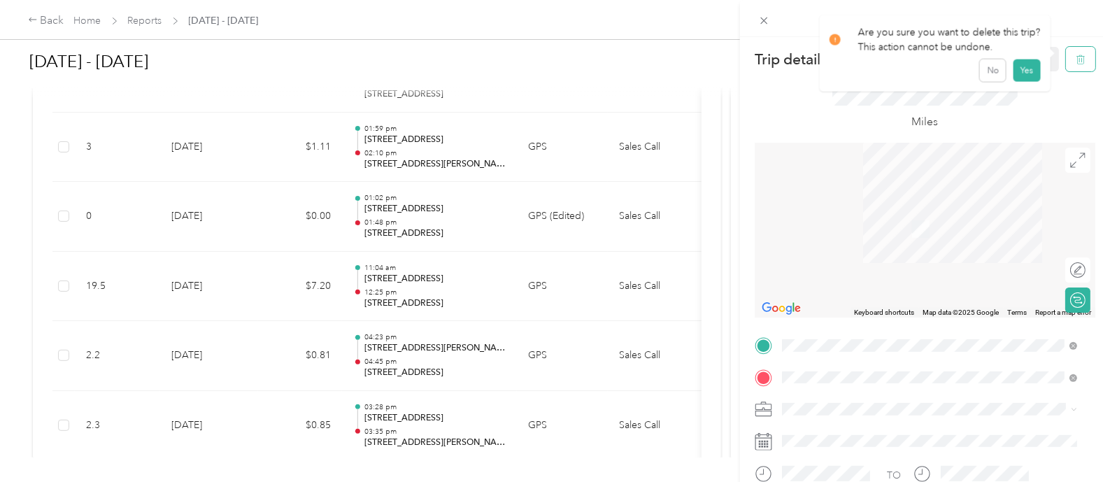
click at [1076, 59] on icon "button" at bounding box center [1081, 60] width 10 height 10
click at [1018, 78] on button "Yes" at bounding box center [1026, 76] width 27 height 22
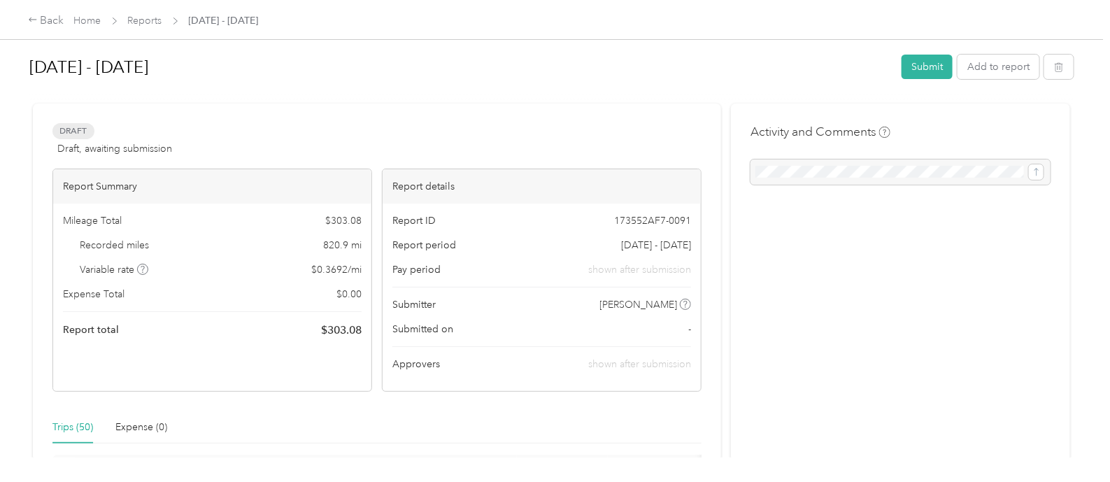
scroll to position [0, 0]
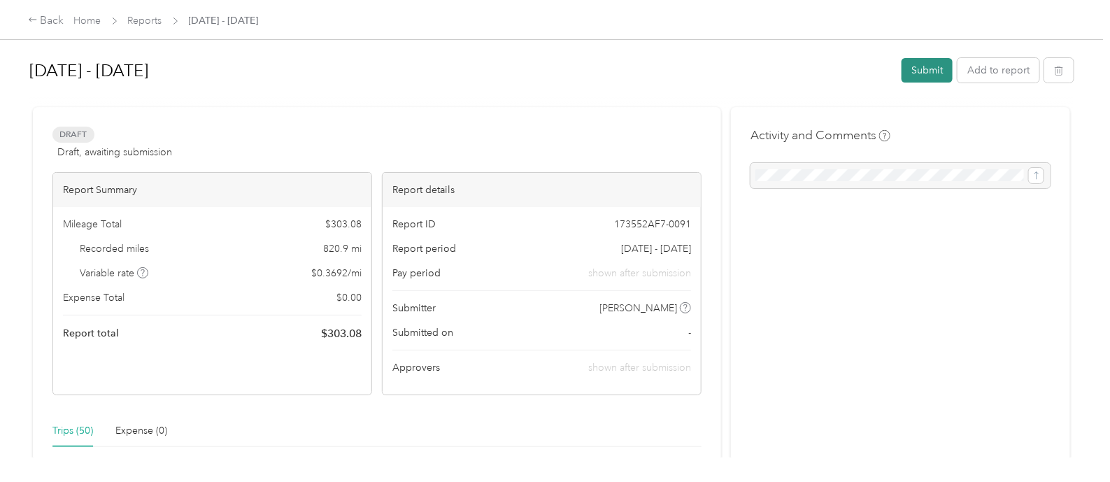
click at [916, 67] on button "Submit" at bounding box center [927, 70] width 51 height 24
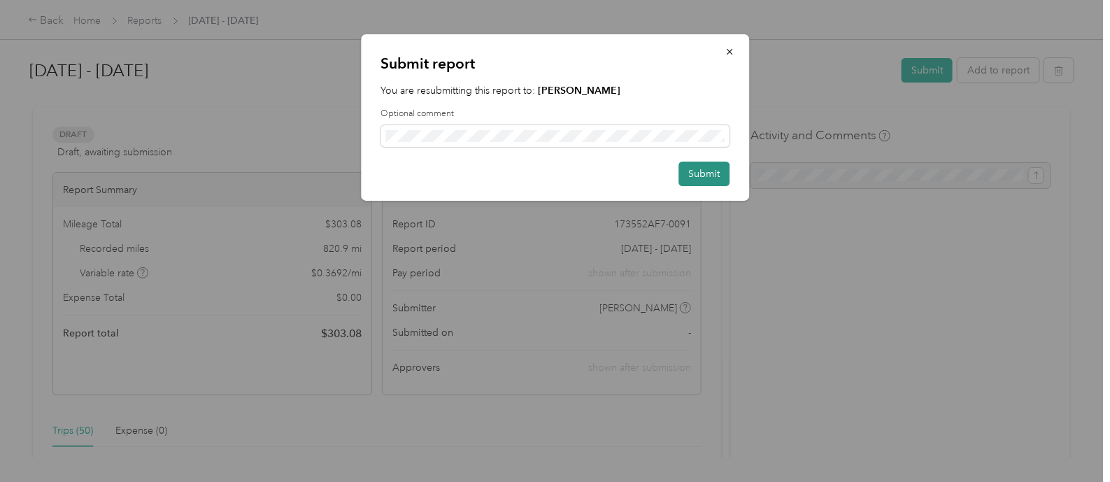
click at [704, 173] on button "Submit" at bounding box center [704, 174] width 51 height 24
